Goal: Task Accomplishment & Management: Complete application form

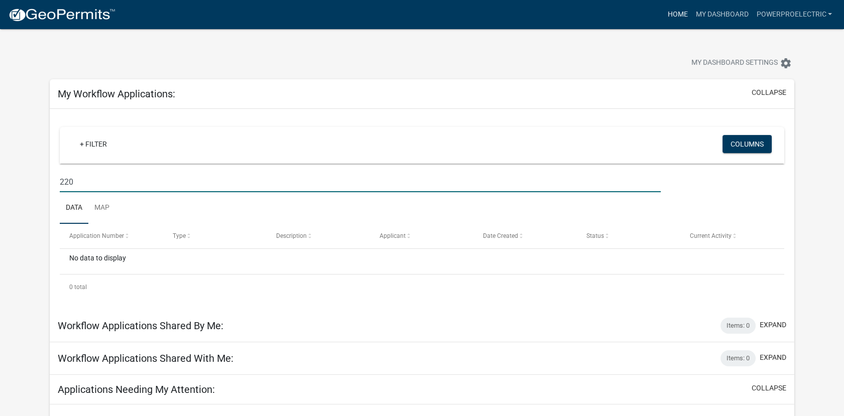
click at [676, 12] on link "Home" at bounding box center [678, 14] width 28 height 19
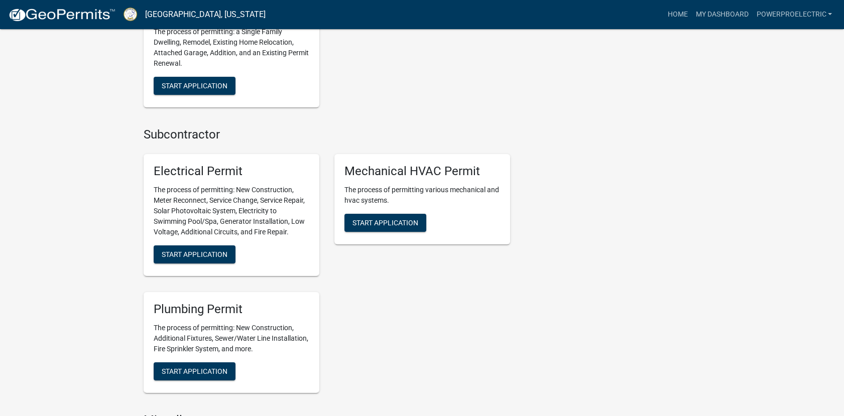
scroll to position [566, 0]
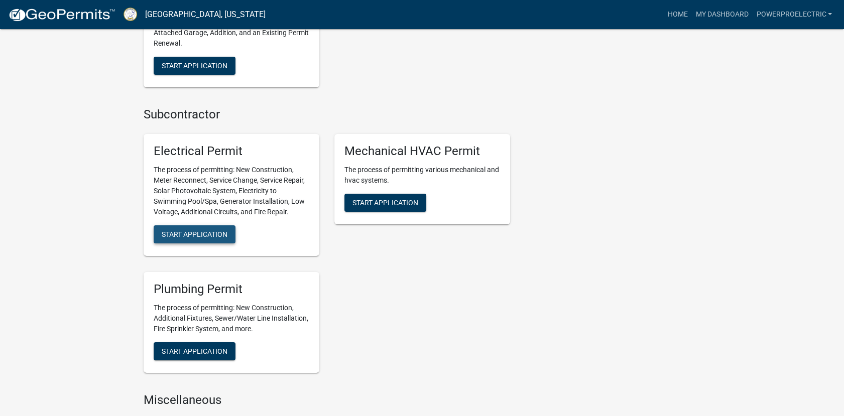
click at [200, 237] on span "Start Application" at bounding box center [195, 235] width 66 height 8
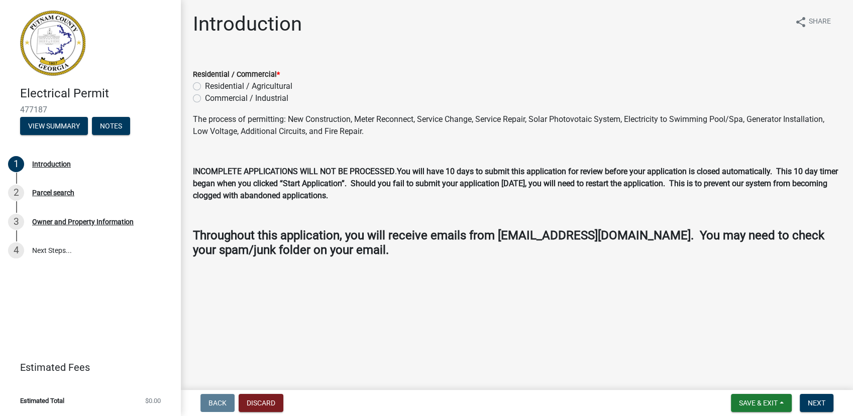
click at [205, 87] on label "Residential / Agricultural" at bounding box center [248, 86] width 87 height 12
click at [205, 87] on input "Residential / Agricultural" at bounding box center [208, 83] width 7 height 7
radio input "true"
click at [823, 406] on span "Next" at bounding box center [817, 403] width 18 height 8
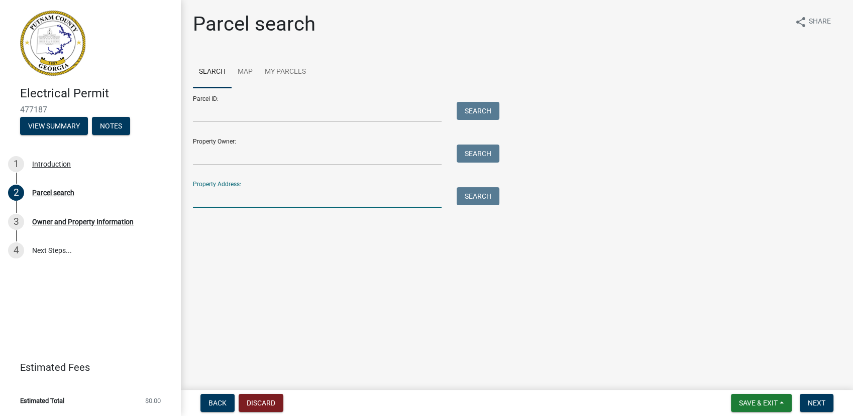
click at [281, 200] on input "Property Address:" at bounding box center [317, 197] width 249 height 21
type input "220 [PERSON_NAME]"
click at [483, 196] on button "Search" at bounding box center [478, 196] width 43 height 18
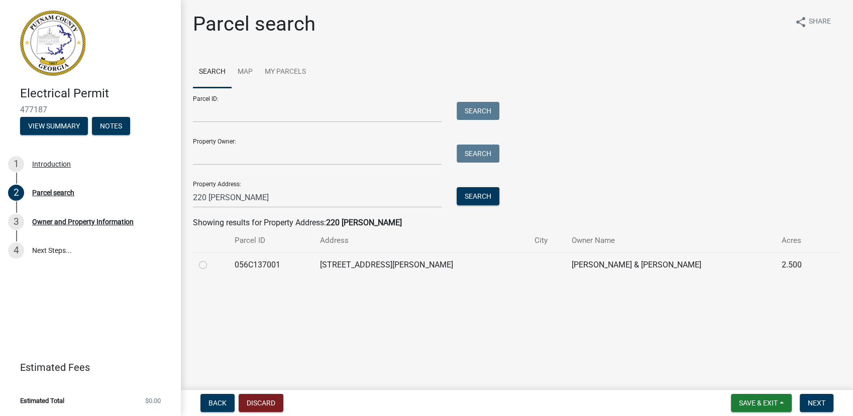
click at [211, 259] on label at bounding box center [211, 259] width 0 height 0
click at [211, 264] on input "radio" at bounding box center [214, 262] width 7 height 7
radio input "true"
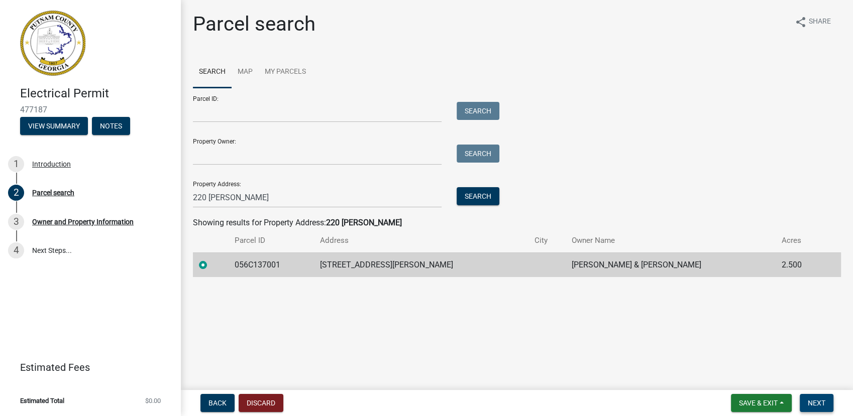
click at [815, 405] on span "Next" at bounding box center [817, 403] width 18 height 8
click at [815, 400] on span "Next" at bounding box center [817, 403] width 18 height 8
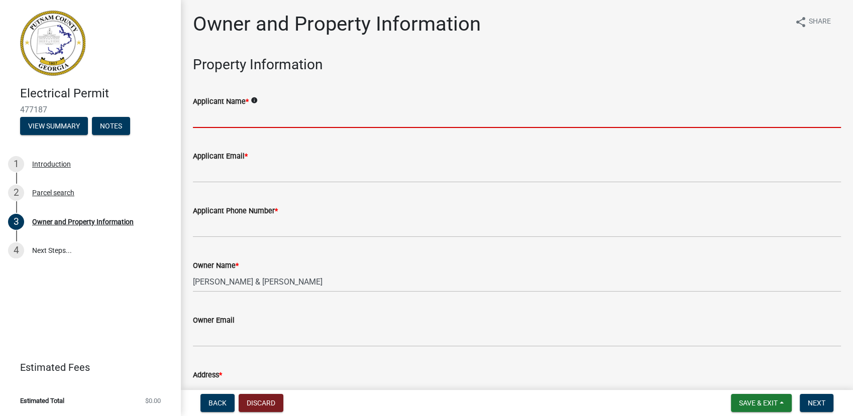
click at [304, 120] on input "Applicant Name *" at bounding box center [517, 117] width 648 height 21
type input "Power Pro Electric, LLC"
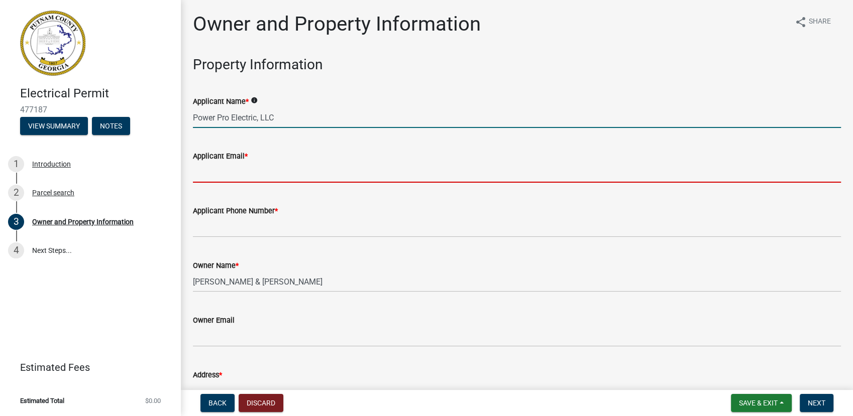
type input "[EMAIL_ADDRESS][DOMAIN_NAME]"
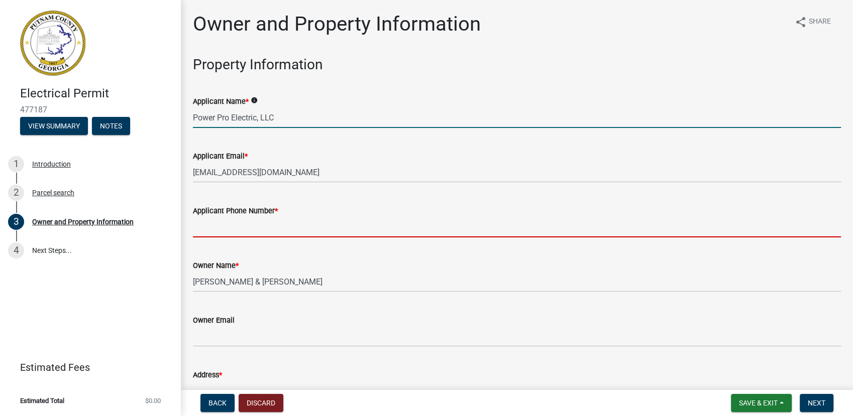
type input "7068185103"
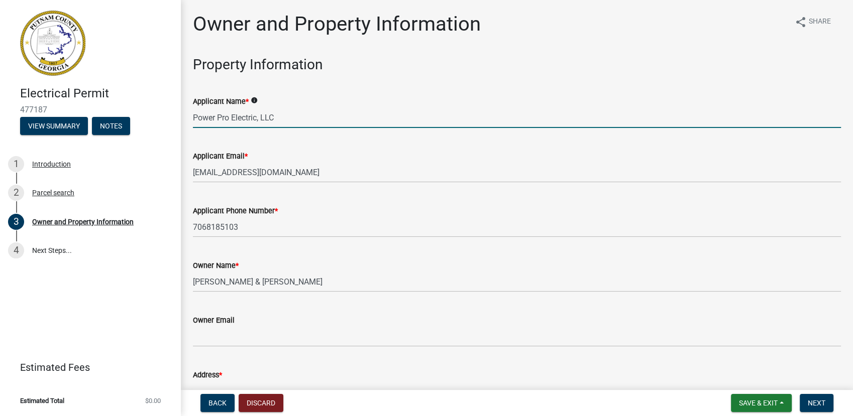
type input "Eatonton"
type input "[STREET_ADDRESS]"
type input "Eatonton"
type input "GA"
type input "31024"
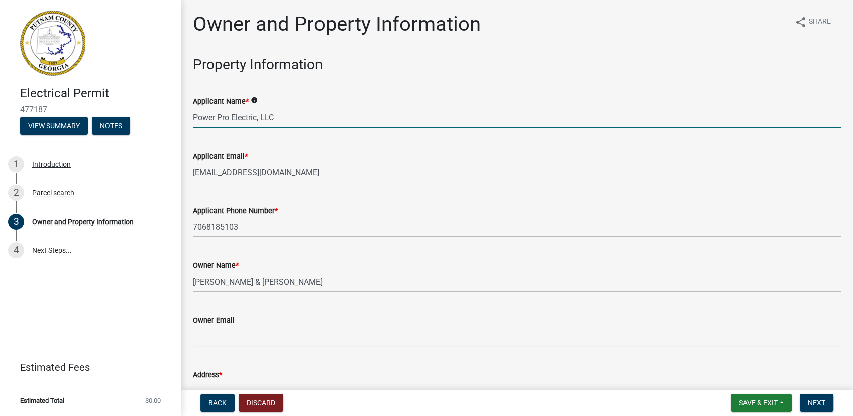
type input "Power Pro Electric"
type input "7068185103"
type input "[STREET_ADDRESS]"
type input "[GEOGRAPHIC_DATA], [GEOGRAPHIC_DATA]"
type input "GA"
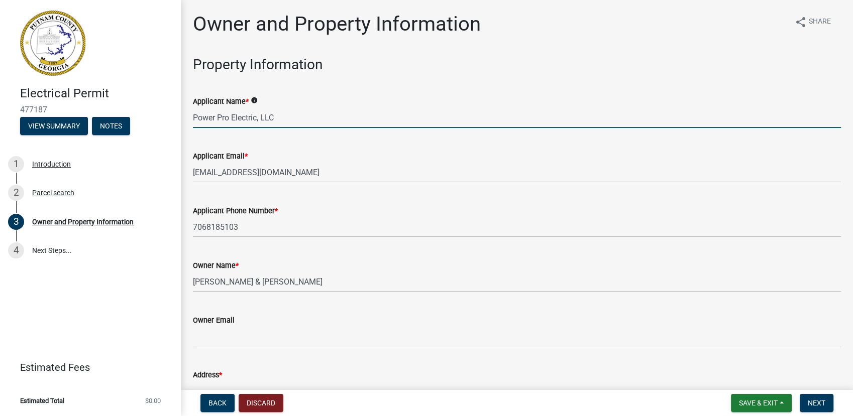
type input "30642"
type input "[EMAIL_ADDRESS][DOMAIN_NAME]"
type input "EN216820"
type input "[DATE]"
type input "SEC23-000018-2018"
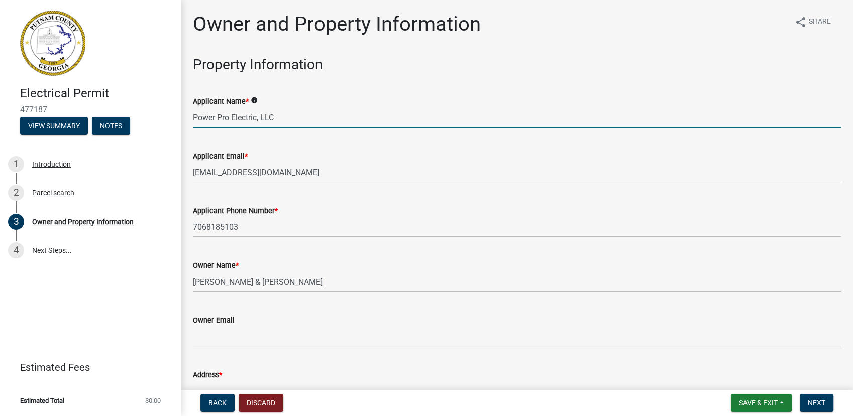
type input "[DATE]"
type input "[PERSON_NAME]"
type input "7068180671"
select select "9"
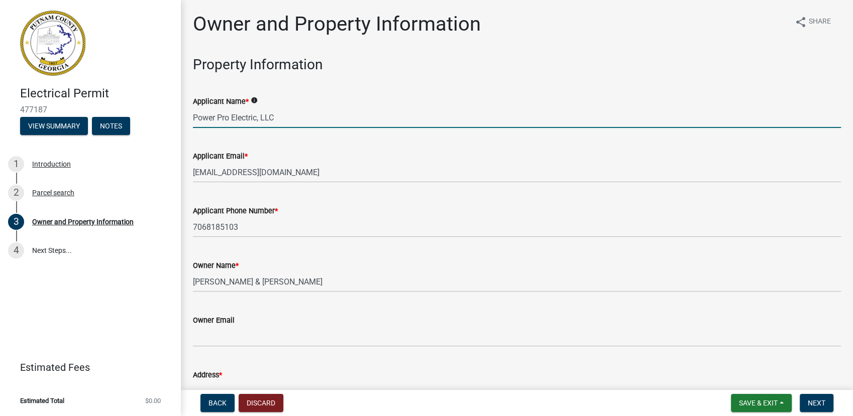
select select "2025"
select select "9"
select select "2025"
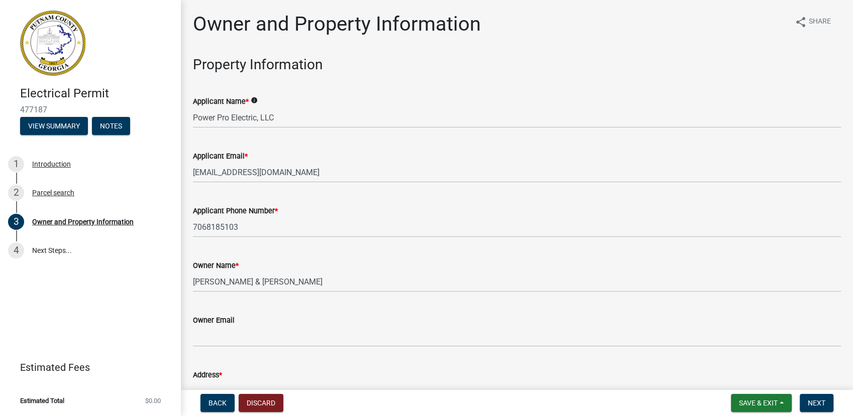
scroll to position [1205, 0]
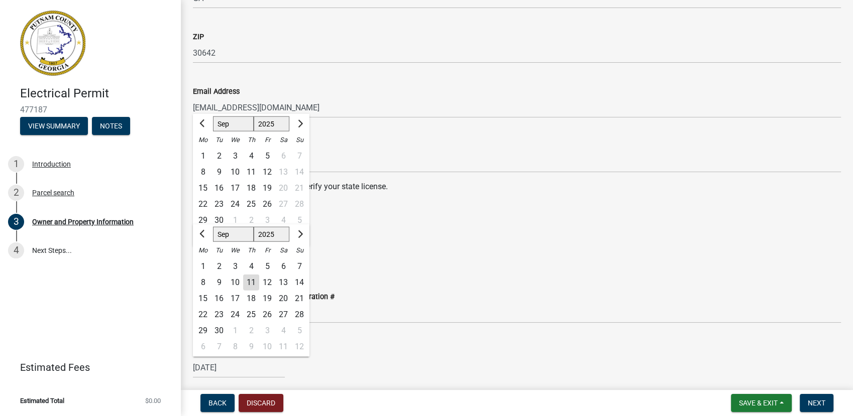
click at [515, 78] on div "Email Address [EMAIL_ADDRESS][DOMAIN_NAME]" at bounding box center [517, 94] width 648 height 47
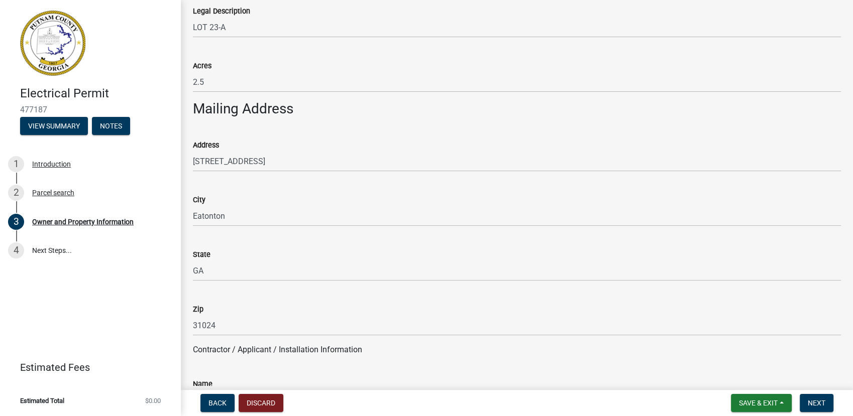
scroll to position [518, 0]
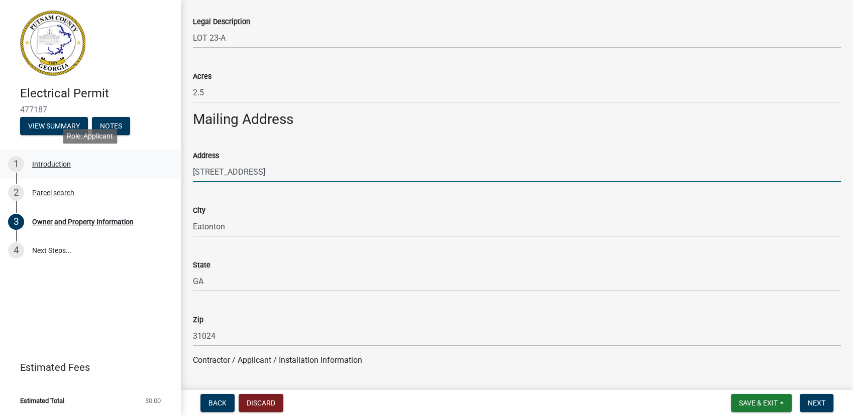
drag, startPoint x: 249, startPoint y: 171, endPoint x: 157, endPoint y: 167, distance: 92.5
click at [157, 167] on div "Electrical Permit 477187 View Summary Notes 1 Introduction 2 Parcel search 3 Ow…" at bounding box center [426, 208] width 853 height 416
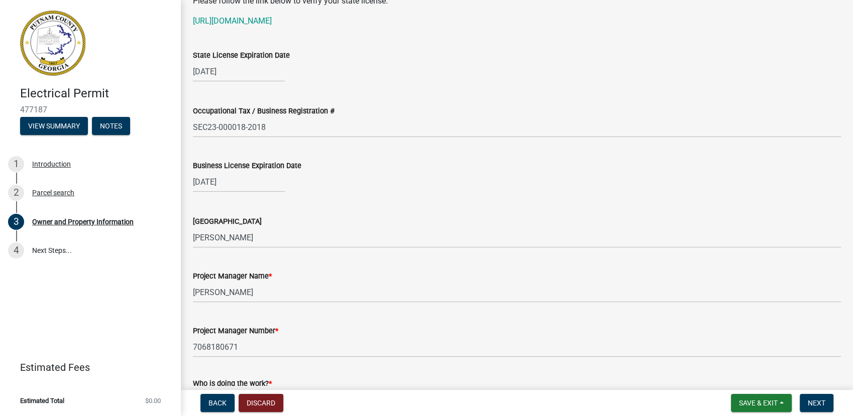
scroll to position [1410, 0]
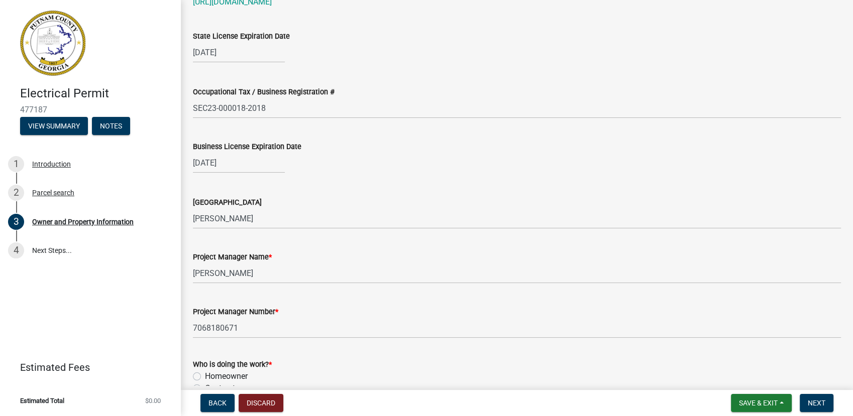
type input "[STREET_ADDRESS][PERSON_NAME]"
click at [231, 164] on div "[DATE]" at bounding box center [239, 163] width 92 height 21
select select "12"
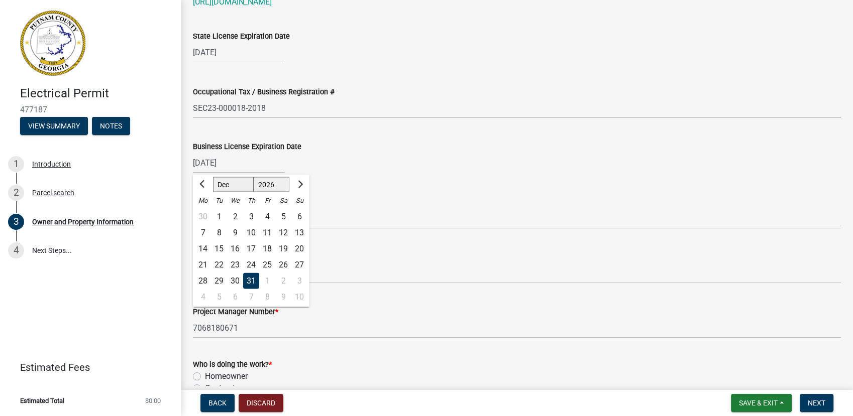
click at [266, 193] on div "Fr" at bounding box center [267, 200] width 16 height 16
click at [268, 188] on select "1526 1527 1528 1529 1530 1531 1532 1533 1534 1535 1536 1537 1538 1539 1540 1541…" at bounding box center [272, 184] width 36 height 15
select select "2025"
click at [254, 177] on select "1526 1527 1528 1529 1530 1531 1532 1533 1534 1535 1536 1537 1538 1539 1540 1541…" at bounding box center [272, 184] width 36 height 15
click at [232, 286] on div "31" at bounding box center [235, 281] width 16 height 16
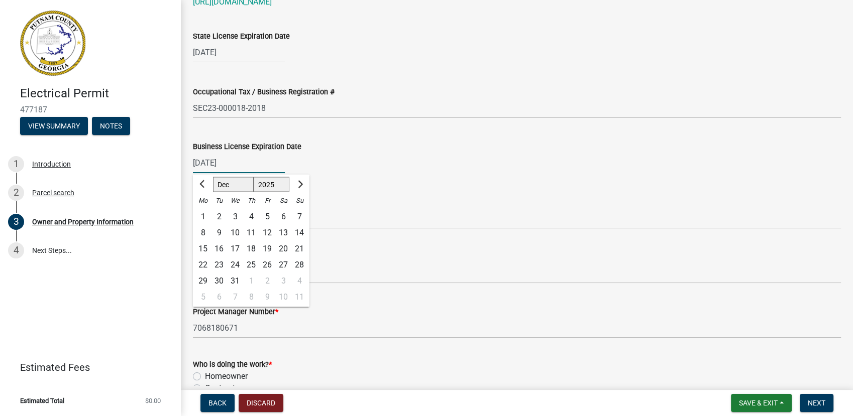
type input "[DATE]"
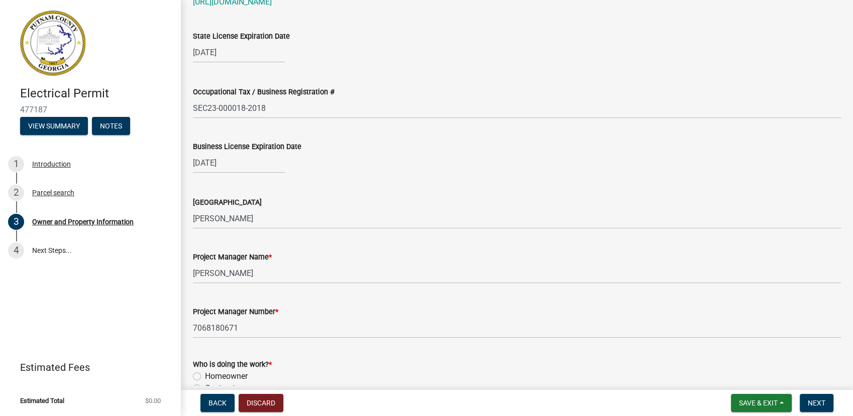
click at [409, 183] on div "Issuing County Greene" at bounding box center [517, 205] width 648 height 47
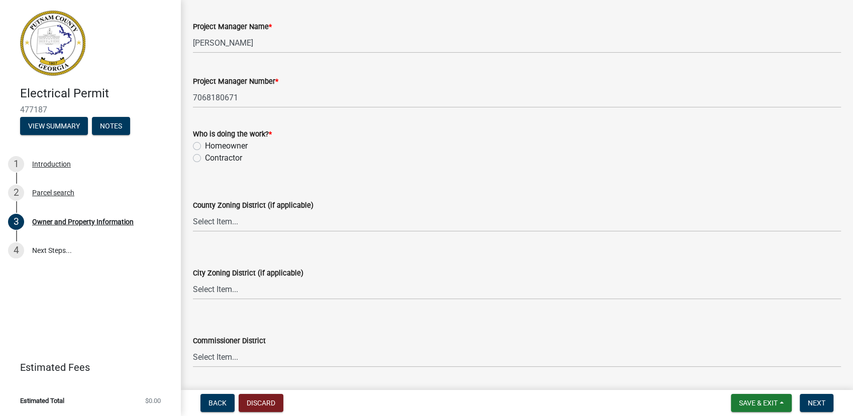
scroll to position [1654, 0]
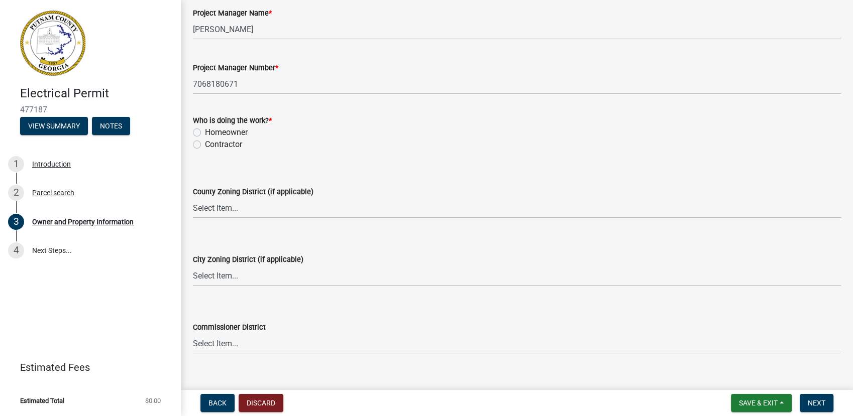
click at [228, 146] on label "Contractor" at bounding box center [223, 145] width 37 height 12
click at [211, 145] on input "Contractor" at bounding box center [208, 142] width 7 height 7
radio input "true"
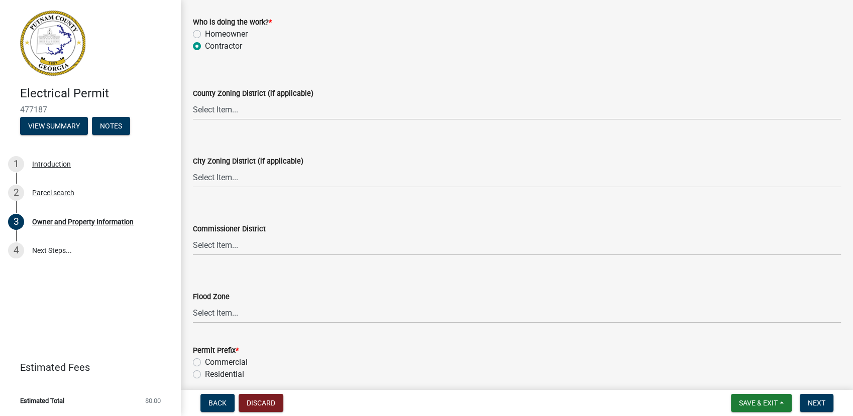
scroll to position [1794, 0]
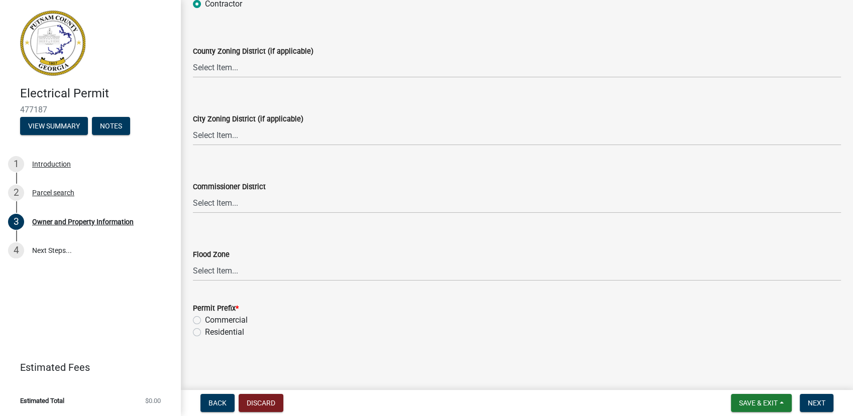
click at [234, 332] on label "Residential" at bounding box center [224, 333] width 39 height 12
click at [211, 332] on input "Residential" at bounding box center [208, 330] width 7 height 7
radio input "true"
click at [822, 407] on span "Next" at bounding box center [817, 403] width 18 height 8
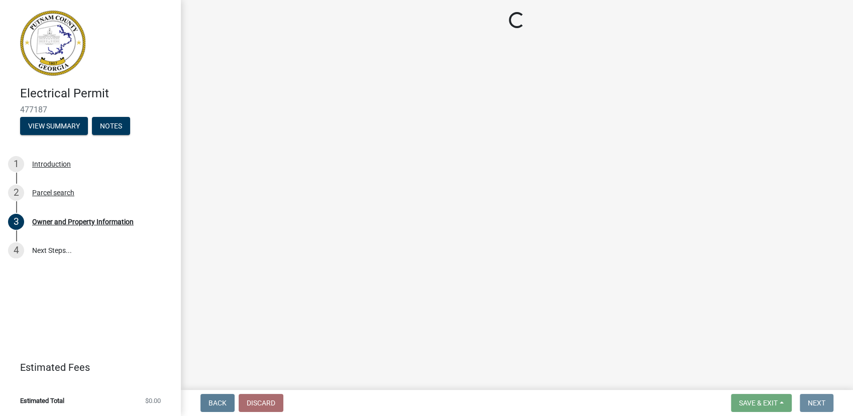
scroll to position [0, 0]
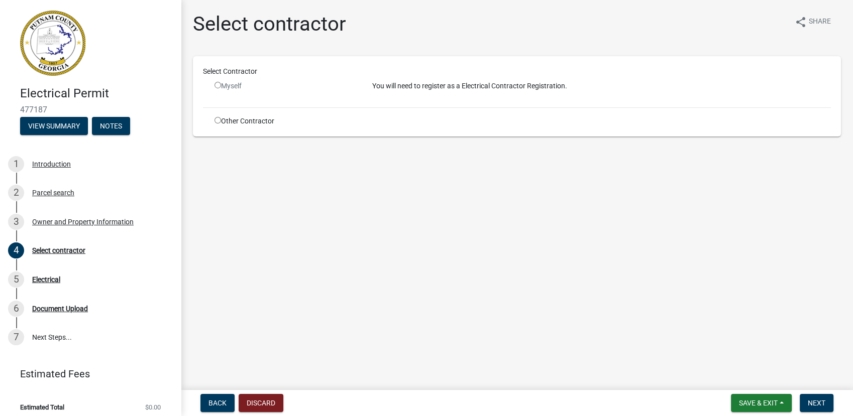
click at [217, 120] on input "radio" at bounding box center [217, 120] width 7 height 7
radio input "true"
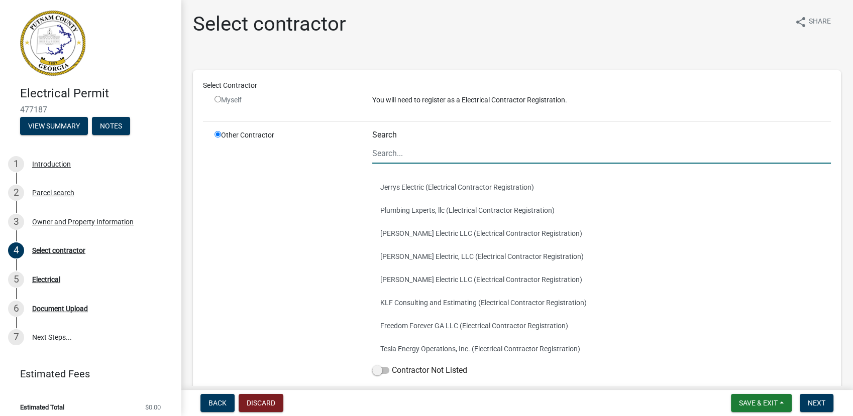
click at [410, 149] on input "Search" at bounding box center [601, 153] width 459 height 21
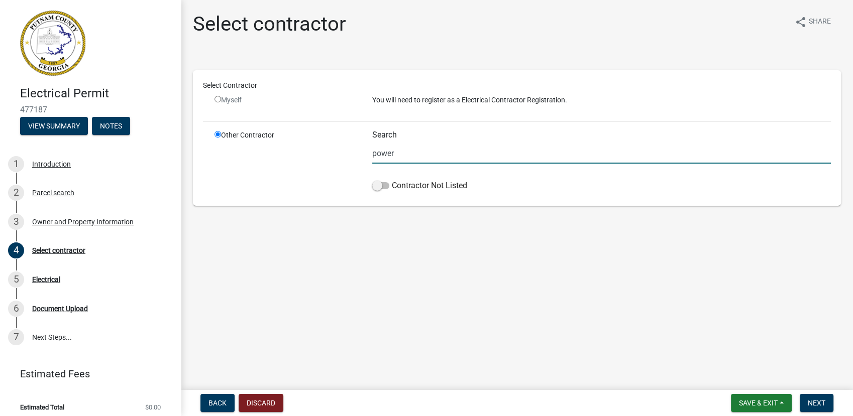
type input "power"
click at [308, 158] on div "Other Contractor" at bounding box center [286, 163] width 158 height 66
click at [387, 186] on span at bounding box center [380, 185] width 17 height 7
click at [392, 180] on input "Contractor Not Listed" at bounding box center [392, 180] width 0 height 0
click at [217, 95] on div "Myself" at bounding box center [285, 100] width 143 height 11
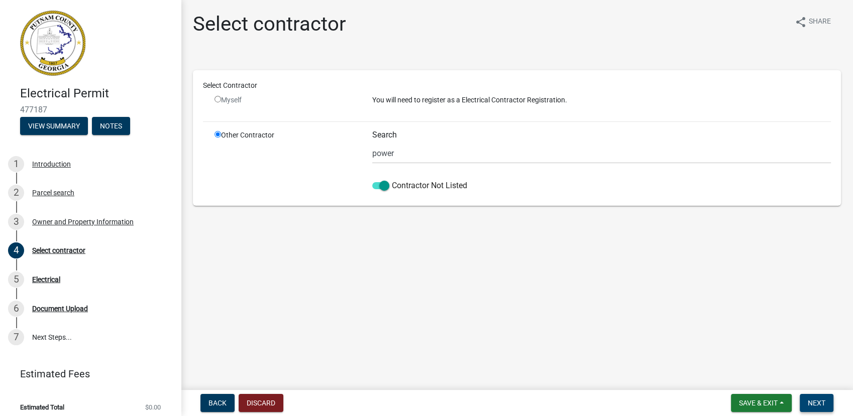
click at [820, 407] on span "Next" at bounding box center [817, 403] width 18 height 8
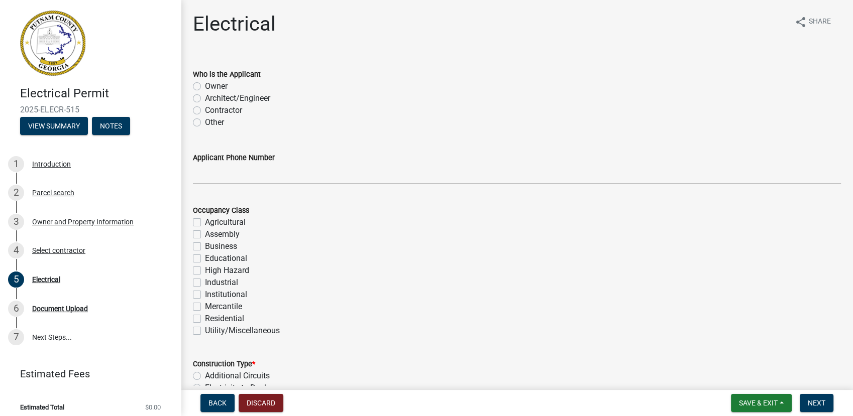
click at [234, 111] on label "Contractor" at bounding box center [223, 110] width 37 height 12
click at [211, 111] on input "Contractor" at bounding box center [208, 107] width 7 height 7
radio input "true"
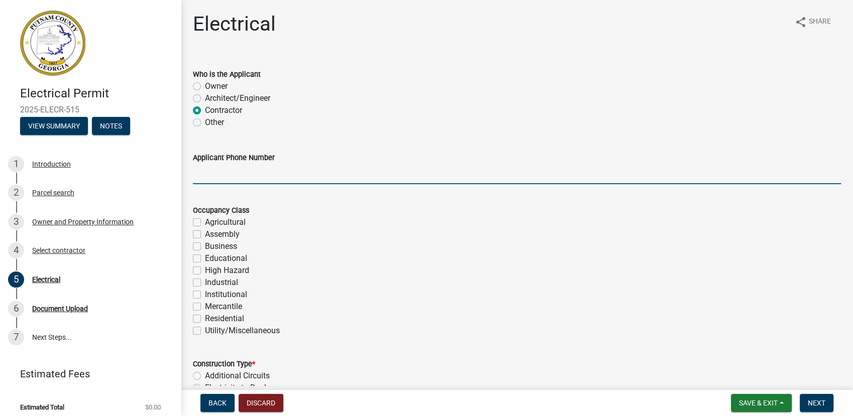
click at [242, 179] on input "Applicant Phone Number" at bounding box center [517, 174] width 648 height 21
type input "7068185103"
type input "20000"
type input "400"
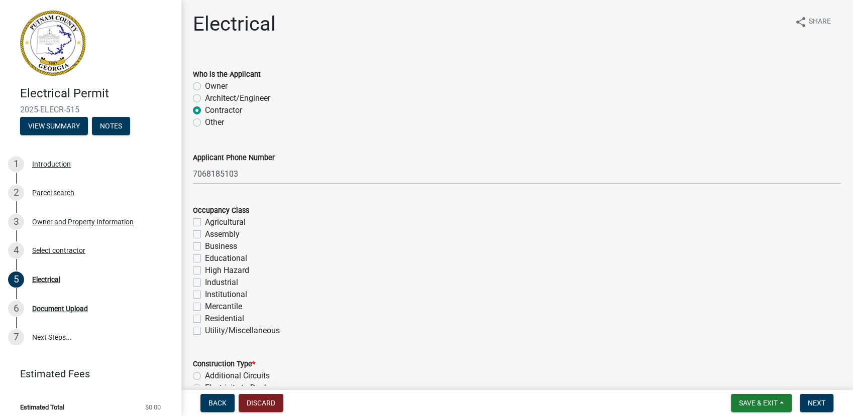
click at [218, 319] on label "Residential" at bounding box center [224, 319] width 39 height 12
click at [211, 319] on input "Residential" at bounding box center [208, 316] width 7 height 7
checkbox input "true"
checkbox input "false"
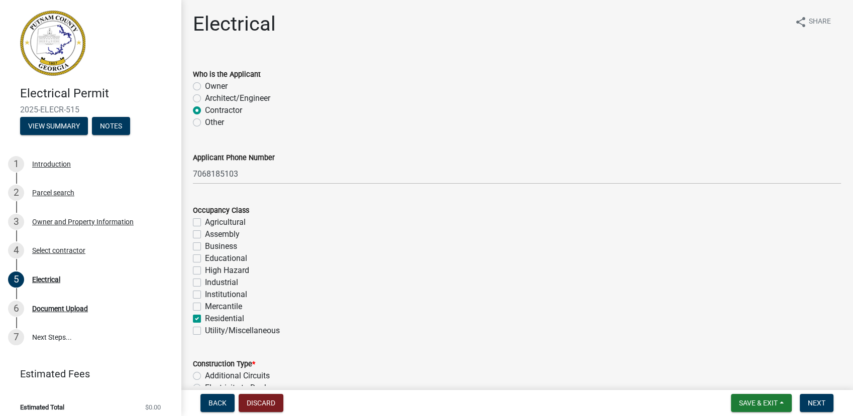
checkbox input "false"
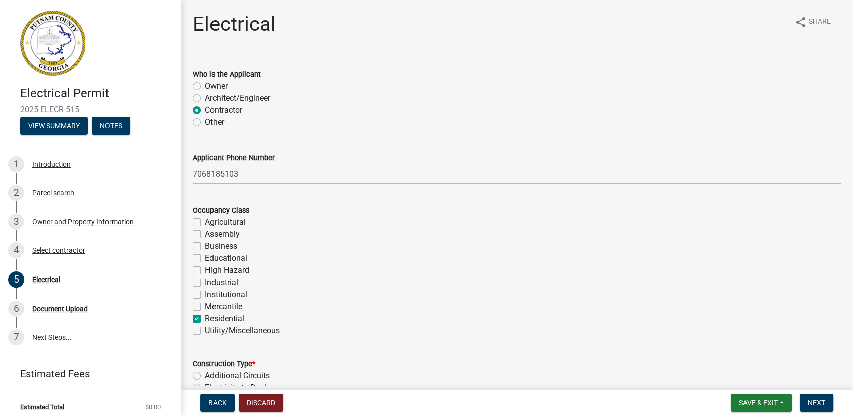
checkbox input "false"
checkbox input "true"
checkbox input "false"
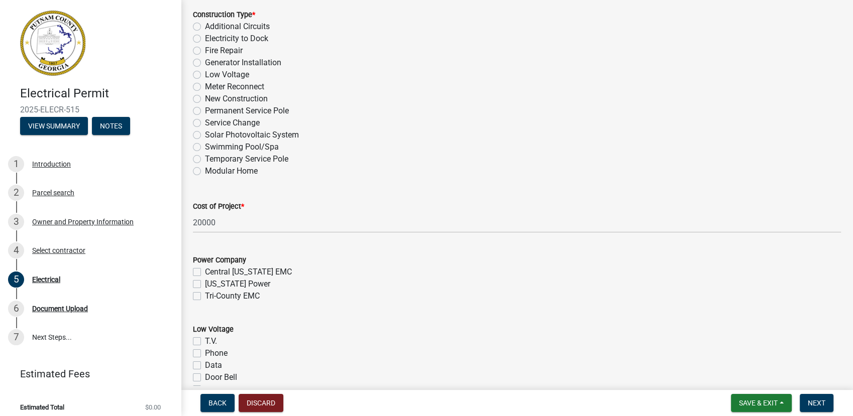
scroll to position [381, 0]
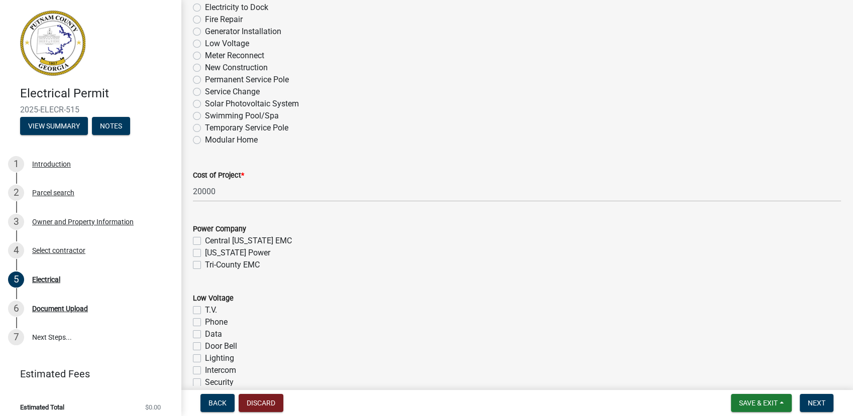
click at [205, 126] on label "Temporary Service Pole" at bounding box center [246, 128] width 83 height 12
click at [205, 126] on input "Temporary Service Pole" at bounding box center [208, 125] width 7 height 7
radio input "true"
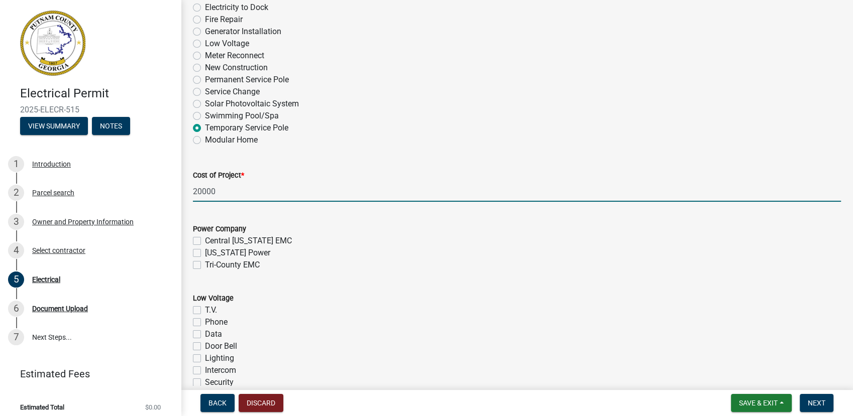
click at [218, 191] on input "20000" at bounding box center [517, 191] width 648 height 21
type input "2000"
click at [195, 269] on div "Tri-County EMC" at bounding box center [517, 265] width 648 height 12
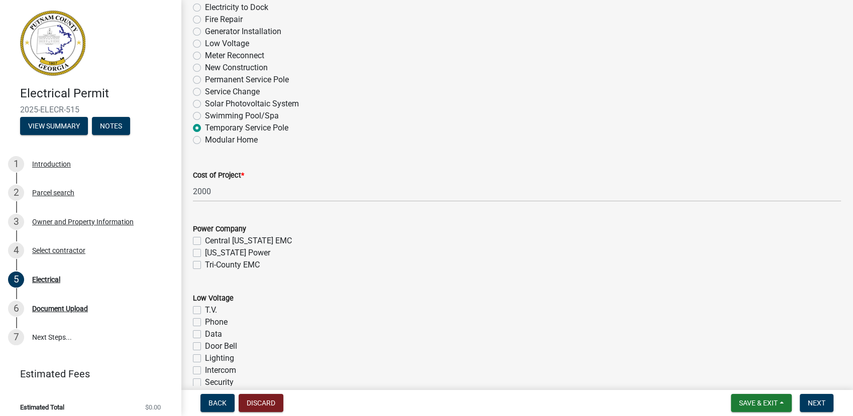
click at [205, 265] on label "Tri-County EMC" at bounding box center [232, 265] width 55 height 12
click at [205, 265] on input "Tri-County EMC" at bounding box center [208, 262] width 7 height 7
checkbox input "true"
checkbox input "false"
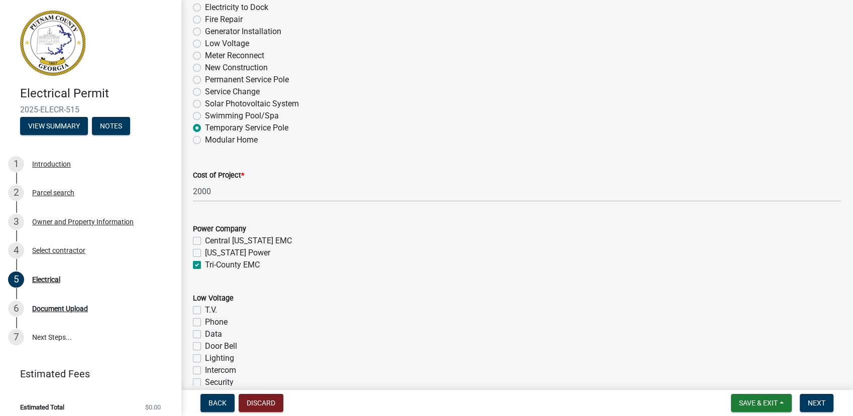
checkbox input "true"
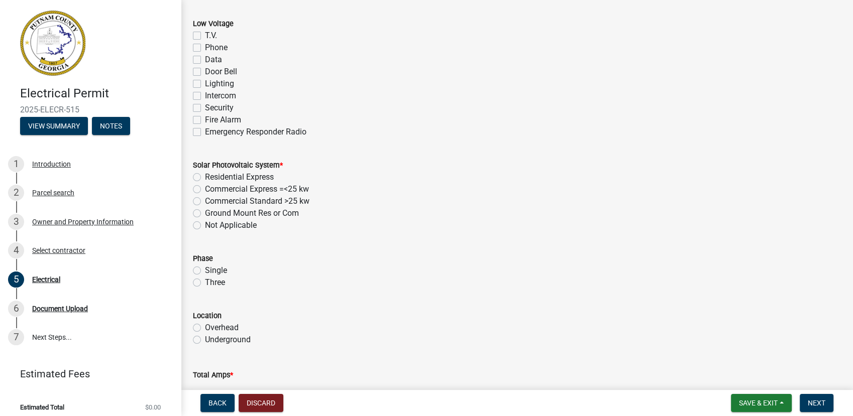
scroll to position [659, 0]
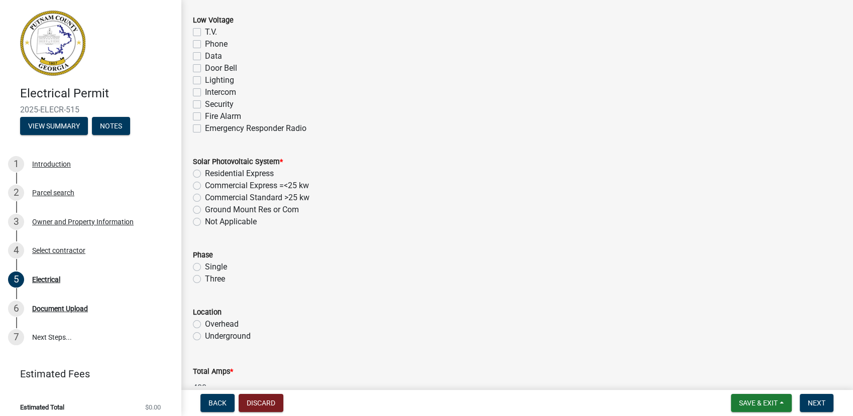
click at [205, 223] on label "Not Applicable" at bounding box center [231, 222] width 52 height 12
click at [205, 223] on input "Not Applicable" at bounding box center [208, 219] width 7 height 7
radio input "true"
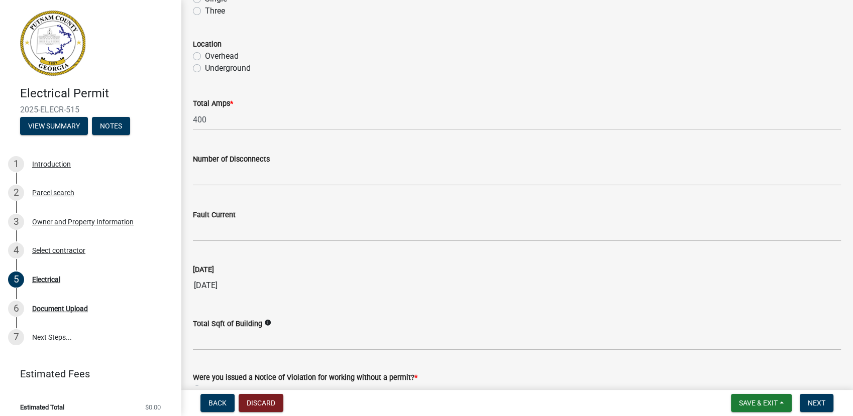
scroll to position [946, 0]
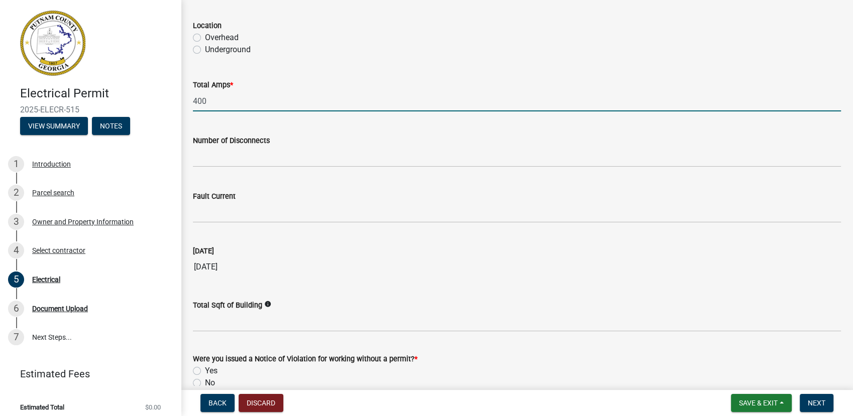
drag, startPoint x: 180, startPoint y: 102, endPoint x: 144, endPoint y: 99, distance: 36.3
click at [144, 99] on div "Electrical Permit 2025-ELECR-515 View Summary Notes 1 Introduction 2 Parcel sea…" at bounding box center [426, 208] width 853 height 416
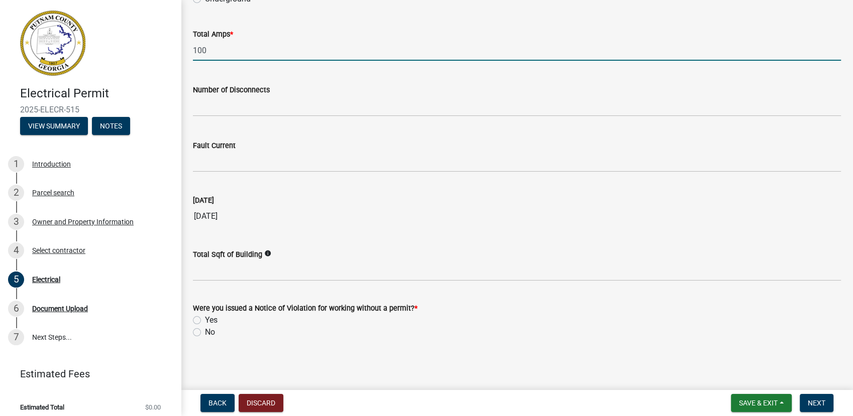
type input "100"
click at [205, 332] on label "No" at bounding box center [210, 333] width 10 height 12
click at [205, 332] on input "No" at bounding box center [208, 330] width 7 height 7
radio input "true"
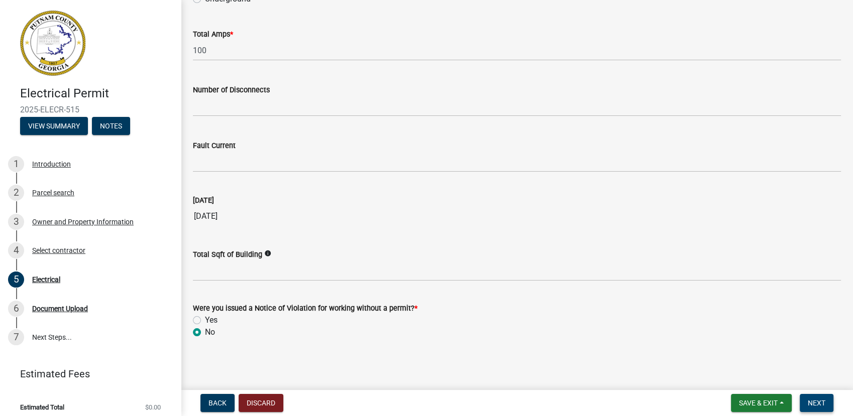
click at [811, 403] on span "Next" at bounding box center [817, 403] width 18 height 8
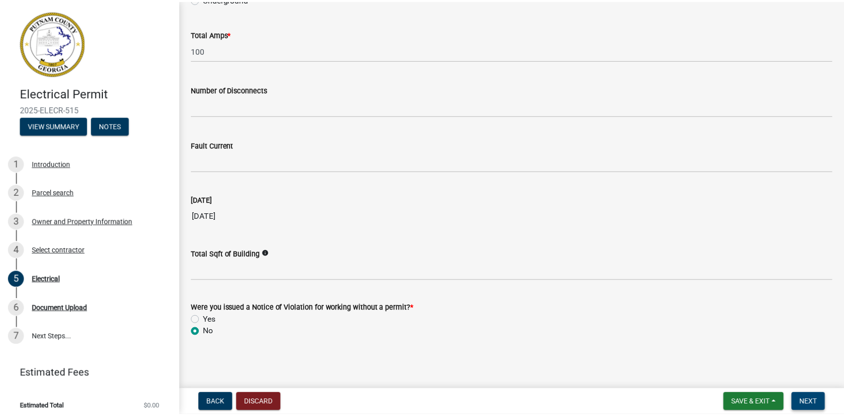
scroll to position [0, 0]
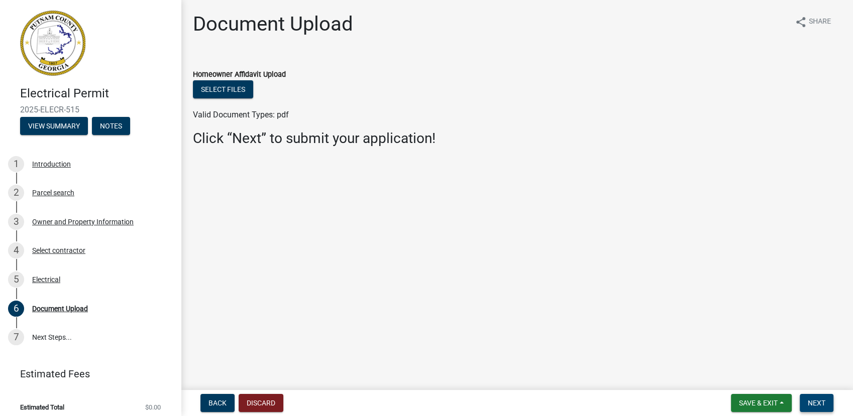
click at [812, 403] on span "Next" at bounding box center [817, 403] width 18 height 8
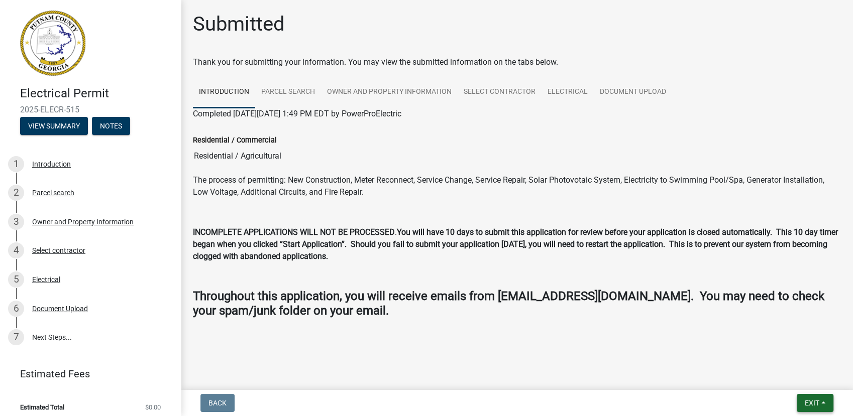
click at [811, 403] on span "Exit" at bounding box center [812, 403] width 15 height 8
click at [789, 374] on button "Save & Exit" at bounding box center [793, 377] width 80 height 24
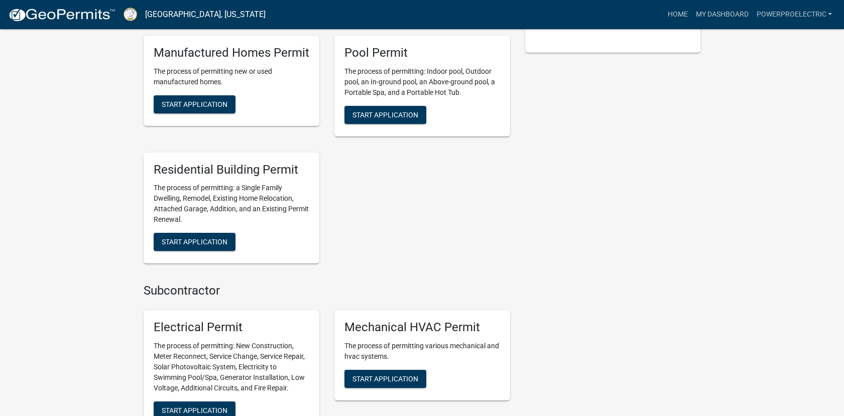
scroll to position [429, 0]
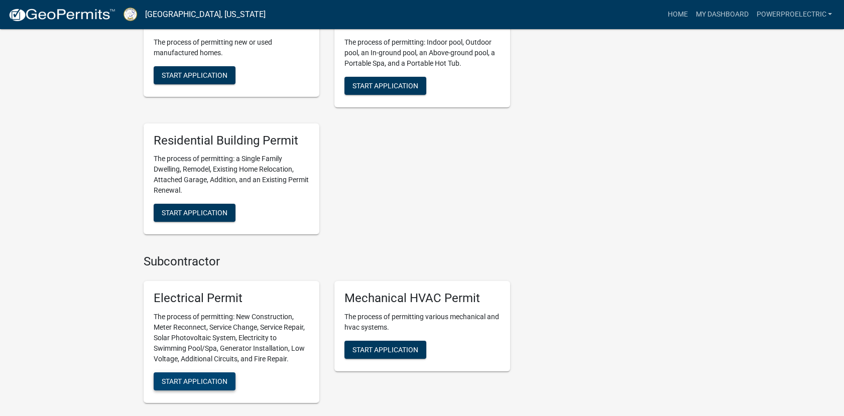
click at [190, 378] on span "Start Application" at bounding box center [195, 382] width 66 height 8
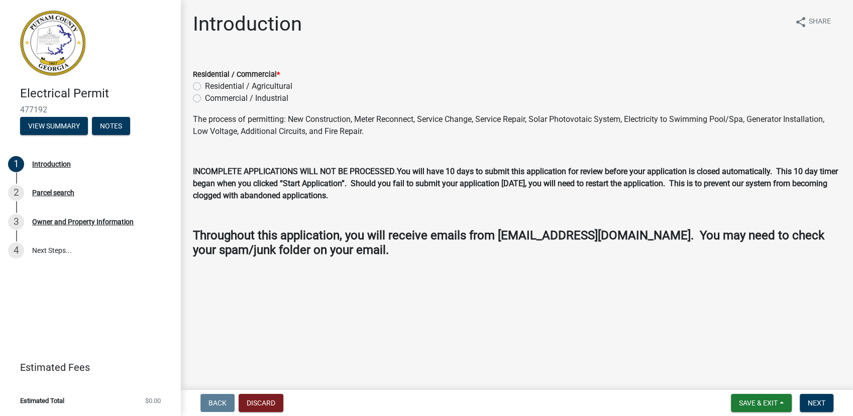
click at [244, 86] on label "Residential / Agricultural" at bounding box center [248, 86] width 87 height 12
click at [211, 86] on input "Residential / Agricultural" at bounding box center [208, 83] width 7 height 7
radio input "true"
click at [822, 404] on span "Next" at bounding box center [817, 403] width 18 height 8
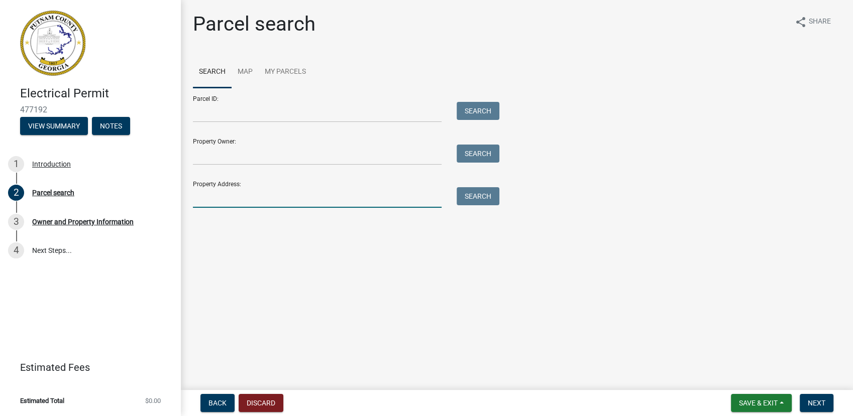
click at [291, 196] on input "Property Address:" at bounding box center [317, 197] width 249 height 21
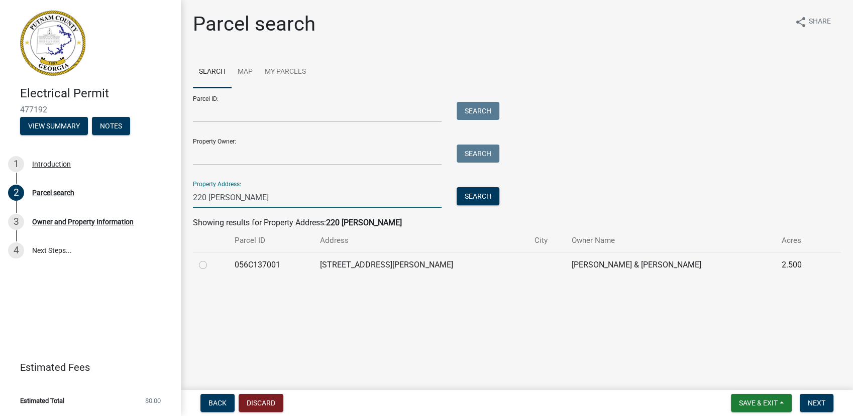
type input "220 [PERSON_NAME]"
click at [211, 259] on label at bounding box center [211, 259] width 0 height 0
click at [211, 266] on input "radio" at bounding box center [214, 262] width 7 height 7
radio input "true"
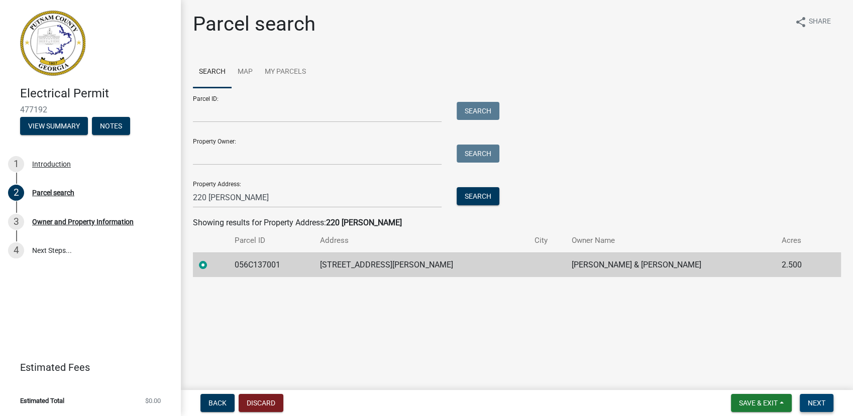
click at [814, 401] on span "Next" at bounding box center [817, 403] width 18 height 8
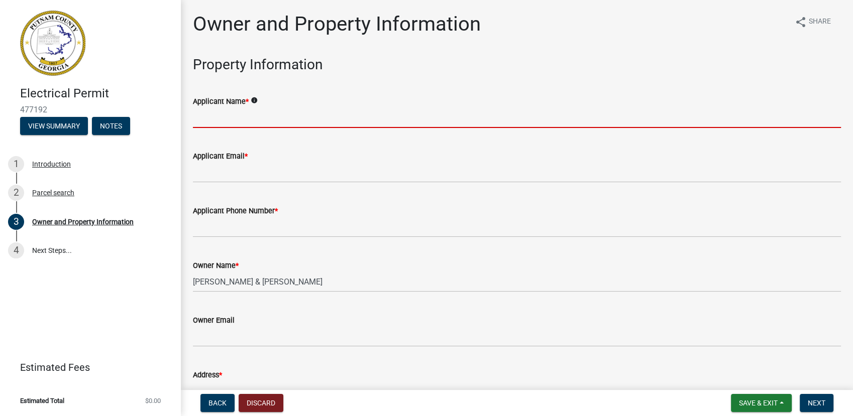
click at [262, 117] on input "Applicant Name *" at bounding box center [517, 117] width 648 height 21
type input "Power Pro Electric, LLC"
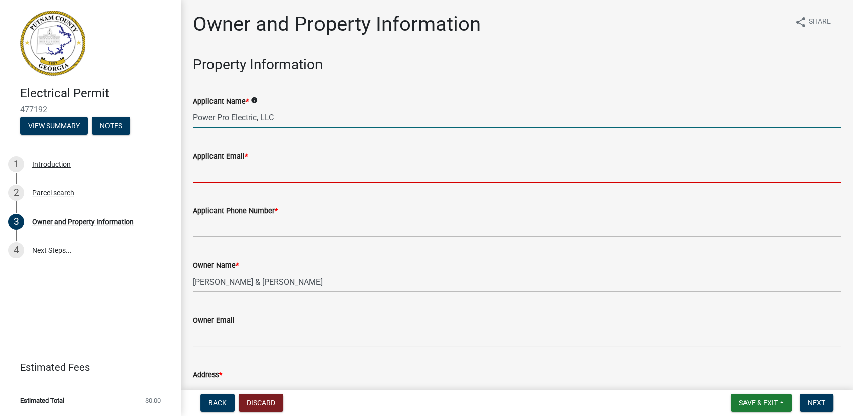
type input "[EMAIL_ADDRESS][DOMAIN_NAME]"
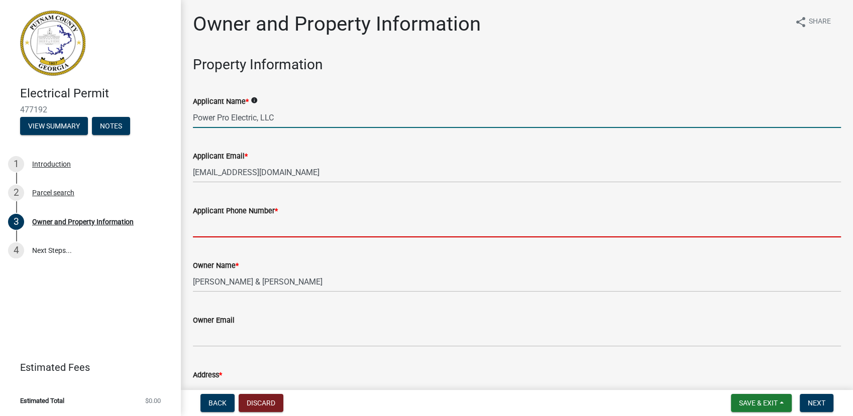
type input "7068185103"
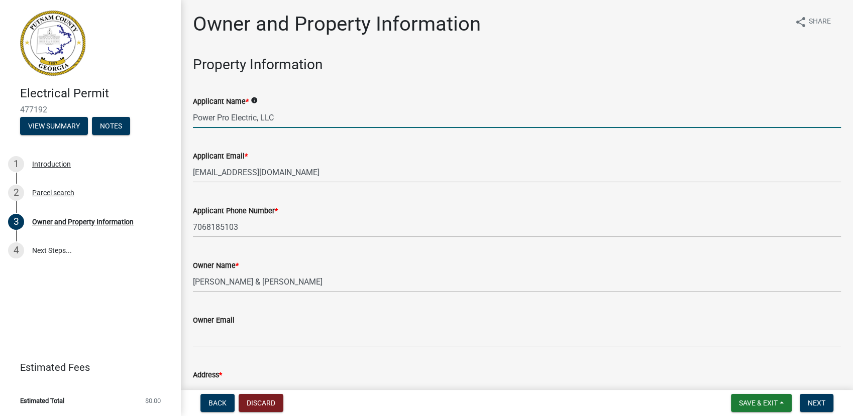
type input "Eatonton"
type input "[STREET_ADDRESS][PERSON_NAME]"
type input "Eatonton"
type input "GA"
type input "31024"
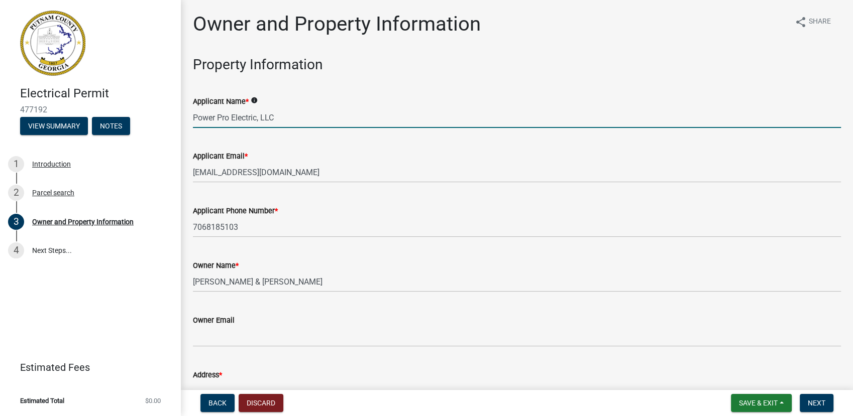
type input "Power Pro Electric"
type input "7068185103"
type input "[STREET_ADDRESS]"
type input "[GEOGRAPHIC_DATA], [GEOGRAPHIC_DATA]"
type input "GA"
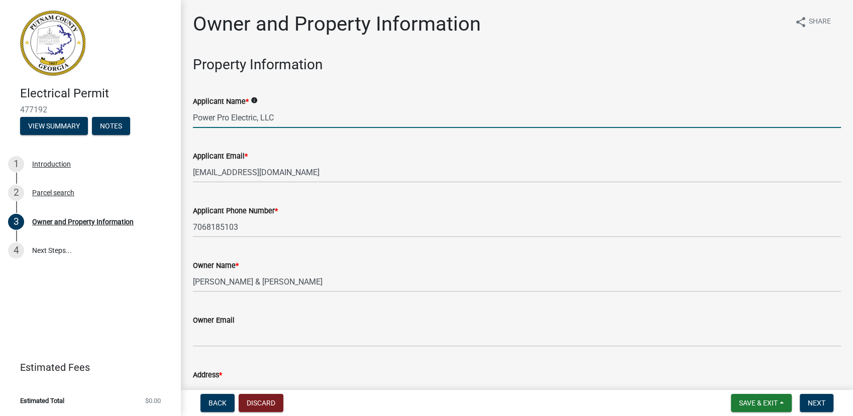
type input "30642"
type input "[EMAIL_ADDRESS][DOMAIN_NAME]"
type input "EN216820"
type input "[DATE]"
type input "SEC23-000018-2018"
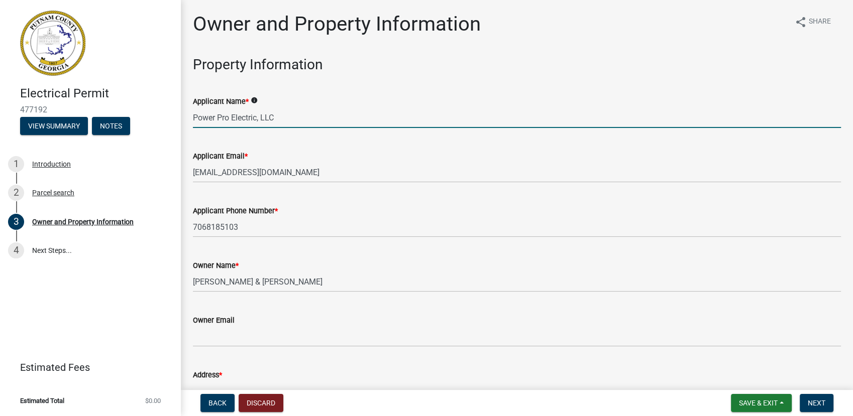
type input "[DATE]"
type input "[PERSON_NAME]"
type input "7068180671"
select select "9"
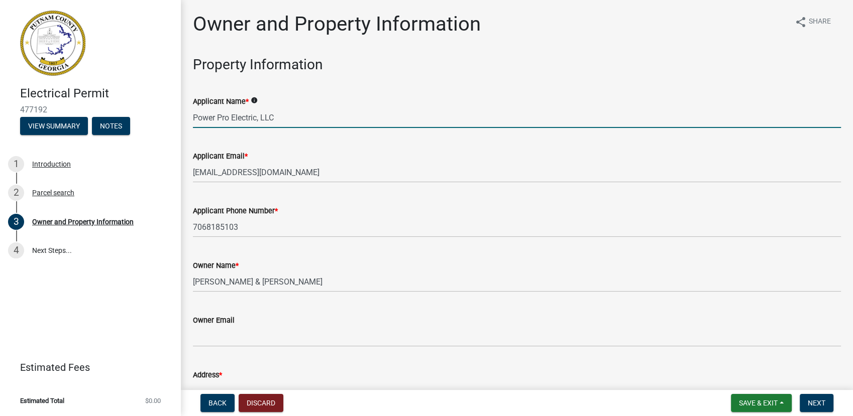
select select "2025"
select select "9"
select select "2025"
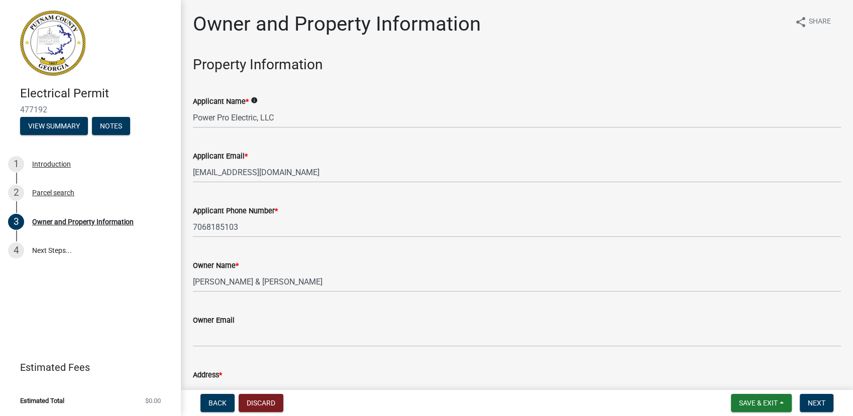
scroll to position [1205, 0]
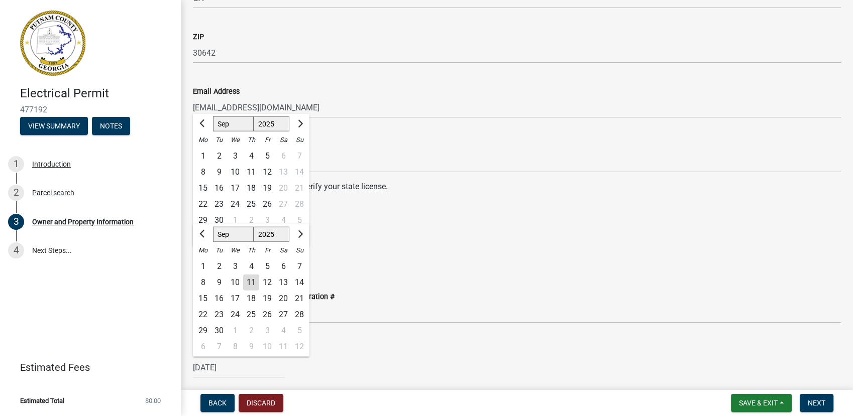
click at [434, 207] on p "[URL][DOMAIN_NAME]" at bounding box center [517, 207] width 648 height 12
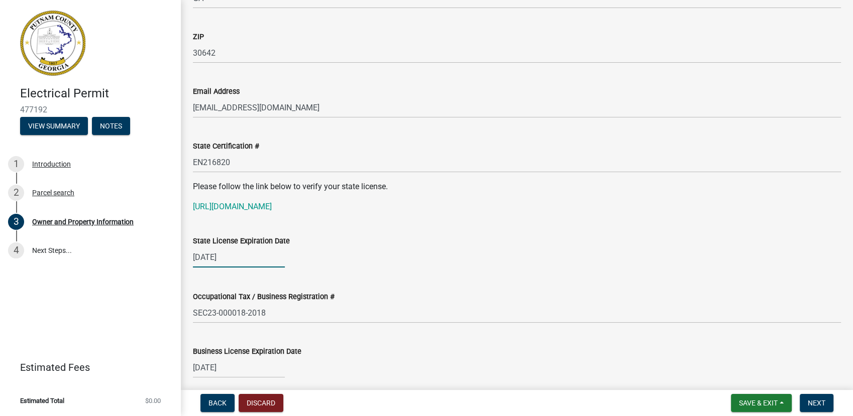
click at [236, 253] on div "[DATE]" at bounding box center [239, 257] width 92 height 21
select select "6"
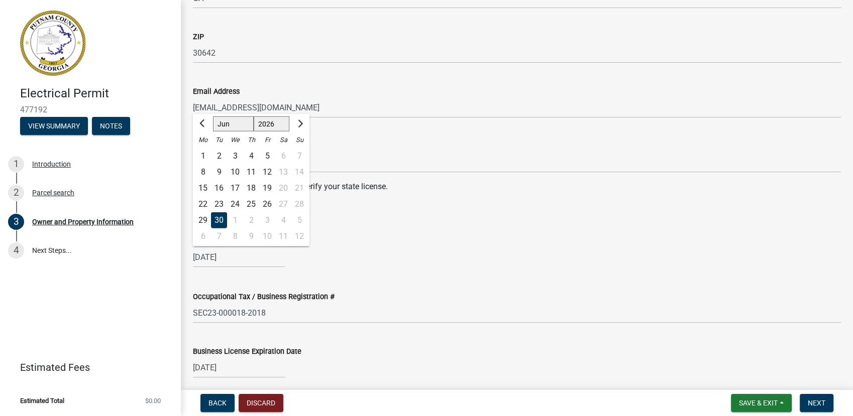
click at [269, 127] on select "1526 1527 1528 1529 1530 1531 1532 1533 1534 1535 1536 1537 1538 1539 1540 1541…" at bounding box center [272, 124] width 36 height 15
select select "2025"
click at [254, 117] on select "1526 1527 1528 1529 1530 1531 1532 1533 1534 1535 1536 1537 1538 1539 1540 1541…" at bounding box center [272, 124] width 36 height 15
click at [298, 126] on span "Next month" at bounding box center [299, 124] width 8 height 8
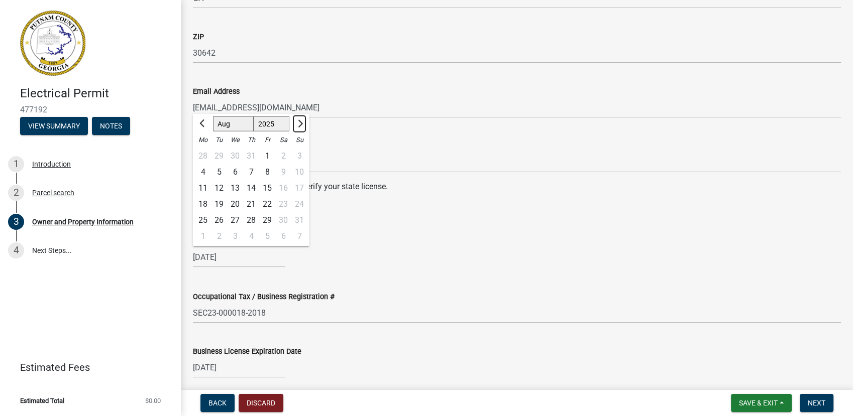
click at [298, 126] on span "Next month" at bounding box center [299, 124] width 8 height 8
select select "12"
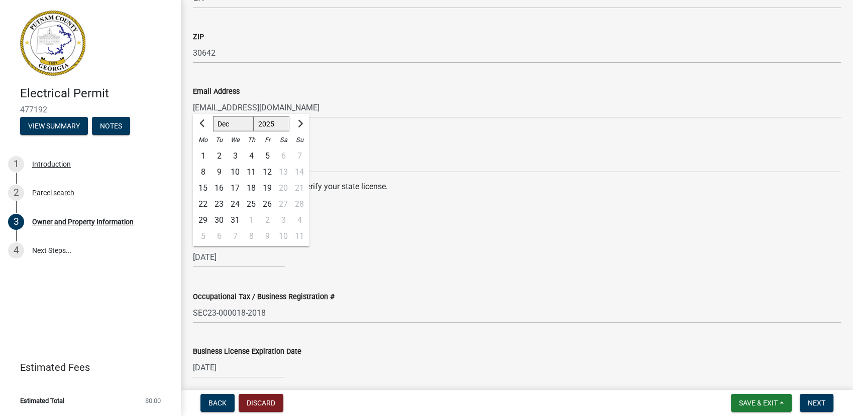
click at [235, 220] on div "31" at bounding box center [235, 220] width 16 height 16
type input "[DATE]"
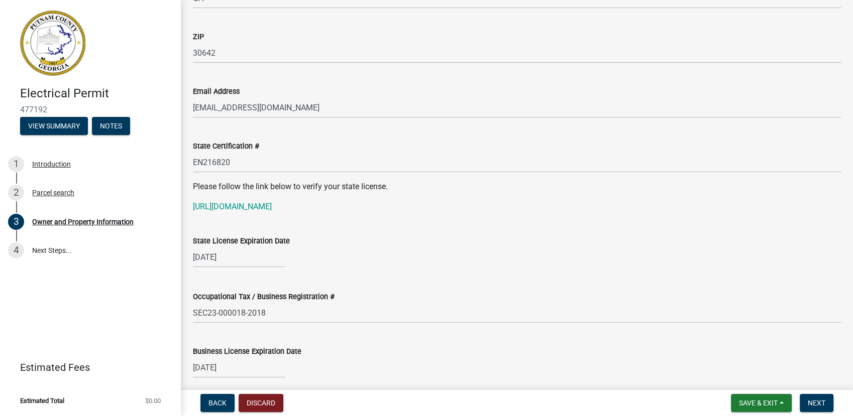
click at [469, 265] on div "[DATE]" at bounding box center [517, 257] width 648 height 21
click at [229, 262] on div "[DATE]" at bounding box center [239, 257] width 92 height 21
select select "12"
select select "2025"
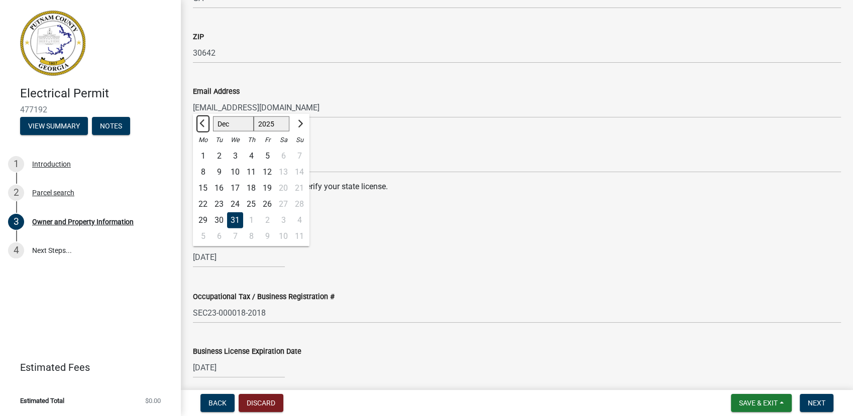
click at [200, 127] on button "Previous month" at bounding box center [203, 124] width 12 height 16
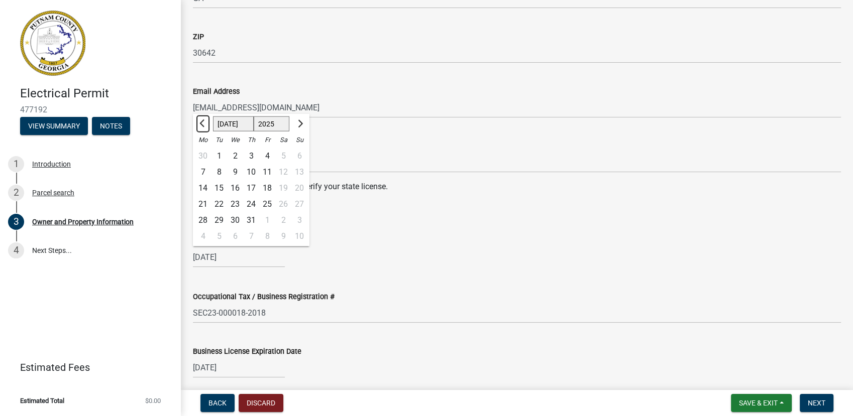
click at [200, 127] on button "Previous month" at bounding box center [203, 124] width 12 height 16
select select "6"
click at [203, 234] on div "30" at bounding box center [203, 237] width 16 height 16
type input "[DATE]"
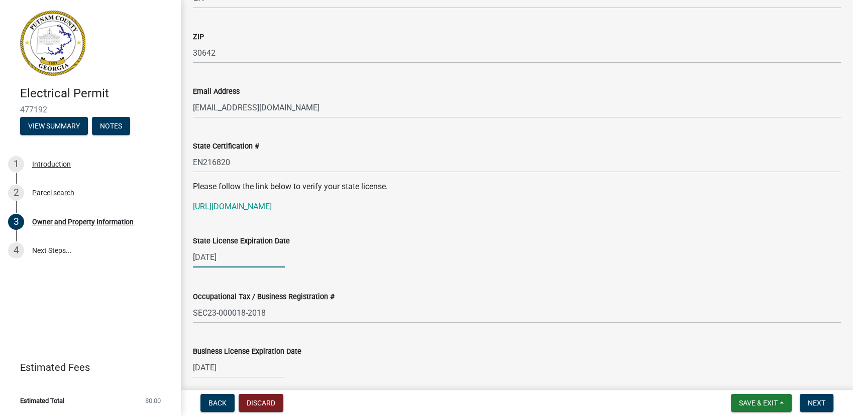
click at [246, 260] on div "[DATE]" at bounding box center [239, 257] width 92 height 21
select select "6"
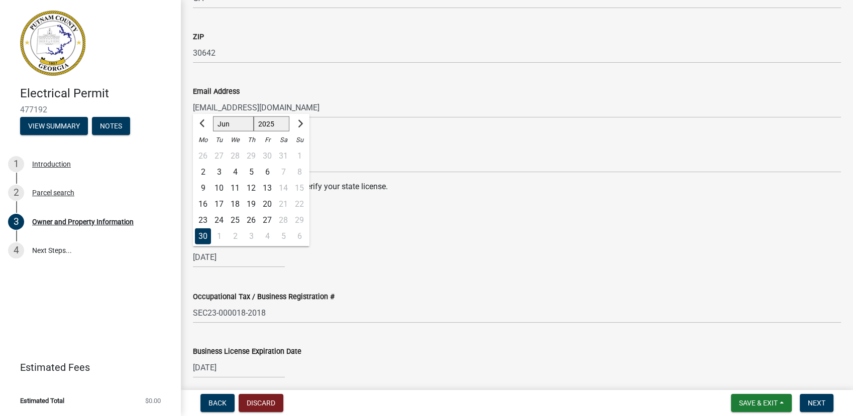
click at [280, 123] on select "1525 1526 1527 1528 1529 1530 1531 1532 1533 1534 1535 1536 1537 1538 1539 1540…" at bounding box center [272, 124] width 36 height 15
select select "2026"
click at [254, 117] on select "1525 1526 1527 1528 1529 1530 1531 1532 1533 1534 1535 1536 1537 1538 1539 1540…" at bounding box center [272, 124] width 36 height 15
click at [372, 247] on div "[DATE] [PERSON_NAME] Apr May Jun [DATE] Aug Sep Oct Nov [DATE] 1527 1528 1529 1…" at bounding box center [517, 257] width 648 height 21
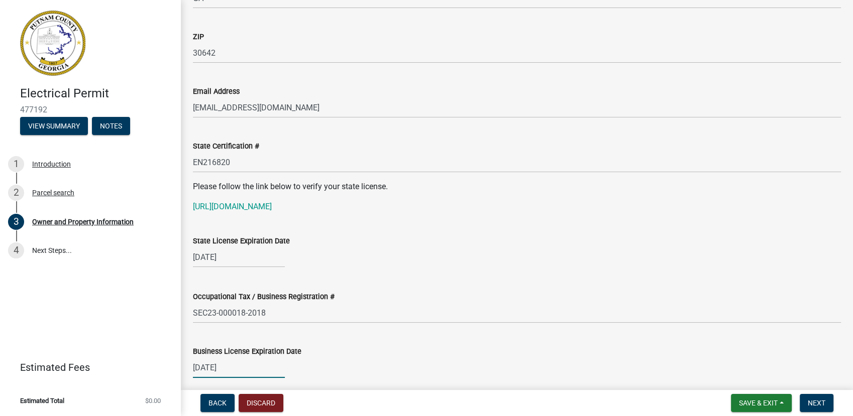
click at [233, 372] on div "[DATE]" at bounding box center [239, 368] width 92 height 21
select select "12"
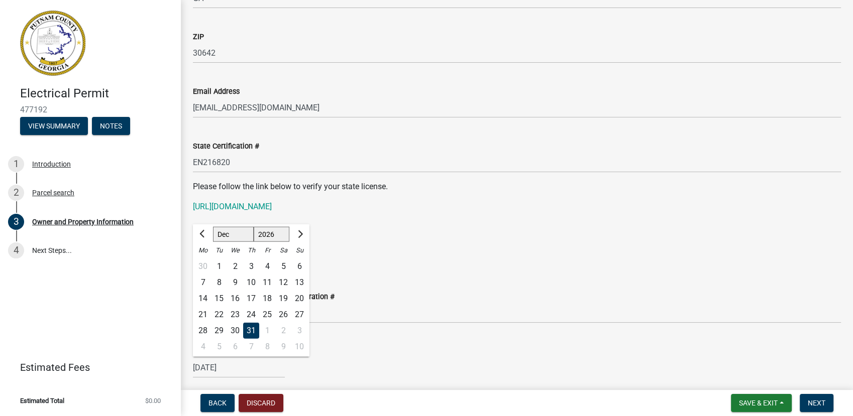
click at [276, 234] on select "1526 1527 1528 1529 1530 1531 1532 1533 1534 1535 1536 1537 1538 1539 1540 1541…" at bounding box center [272, 234] width 36 height 15
select select "2025"
click at [254, 227] on select "1526 1527 1528 1529 1530 1531 1532 1533 1534 1535 1536 1537 1538 1539 1540 1541…" at bounding box center [272, 234] width 36 height 15
click at [234, 330] on div "31" at bounding box center [235, 331] width 16 height 16
type input "[DATE]"
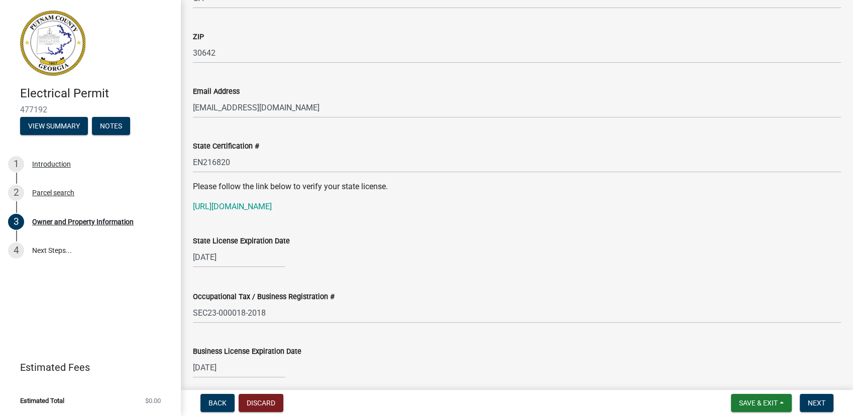
click at [502, 250] on div "[DATE]" at bounding box center [517, 257] width 648 height 21
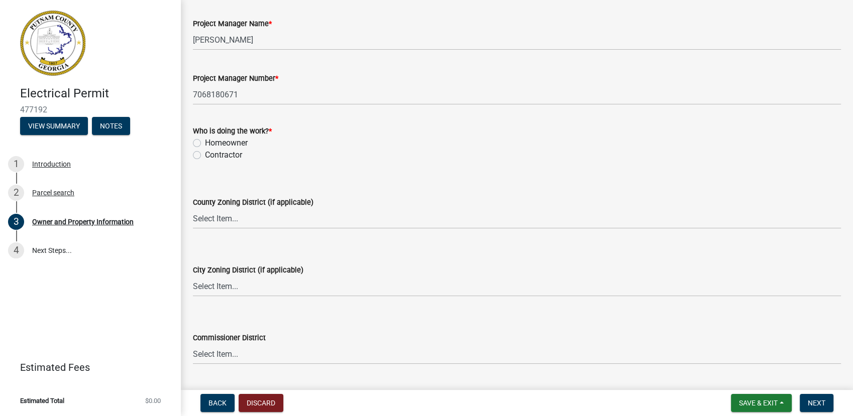
scroll to position [1659, 0]
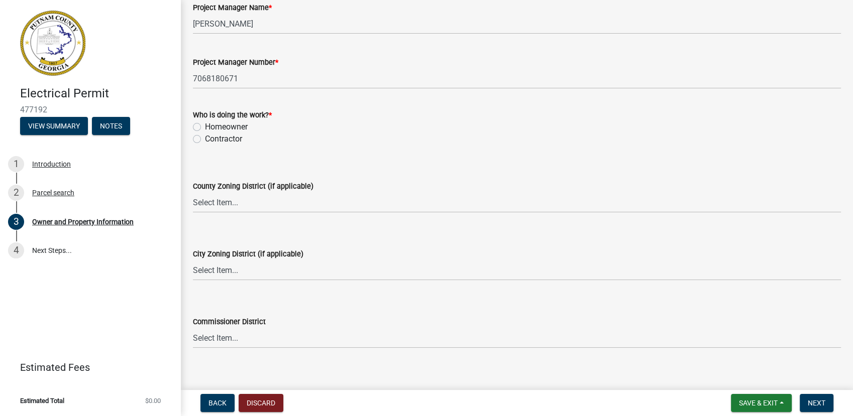
click at [208, 136] on label "Contractor" at bounding box center [223, 139] width 37 height 12
click at [208, 136] on input "Contractor" at bounding box center [208, 136] width 7 height 7
radio input "true"
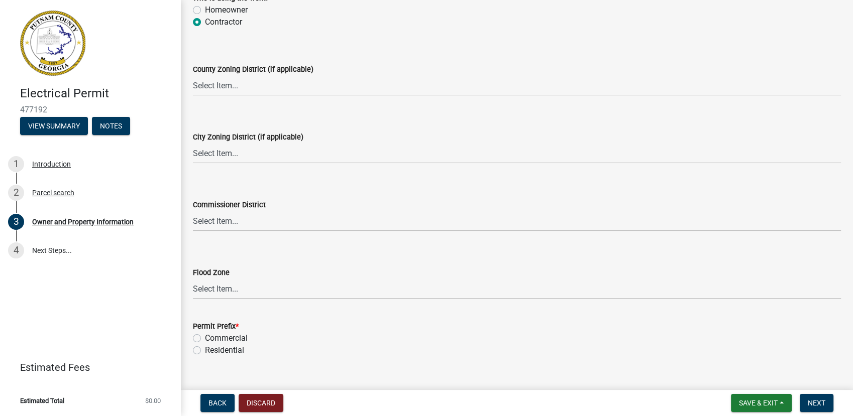
scroll to position [1794, 0]
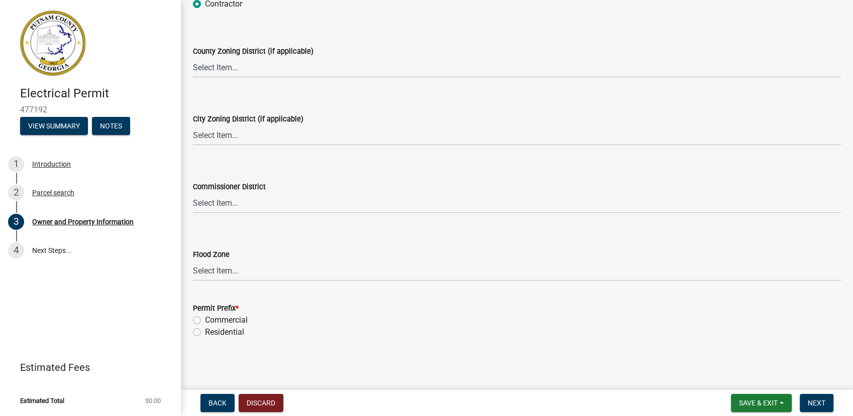
click at [239, 336] on label "Residential" at bounding box center [224, 333] width 39 height 12
click at [211, 333] on input "Residential" at bounding box center [208, 330] width 7 height 7
radio input "true"
click at [812, 402] on span "Next" at bounding box center [817, 403] width 18 height 8
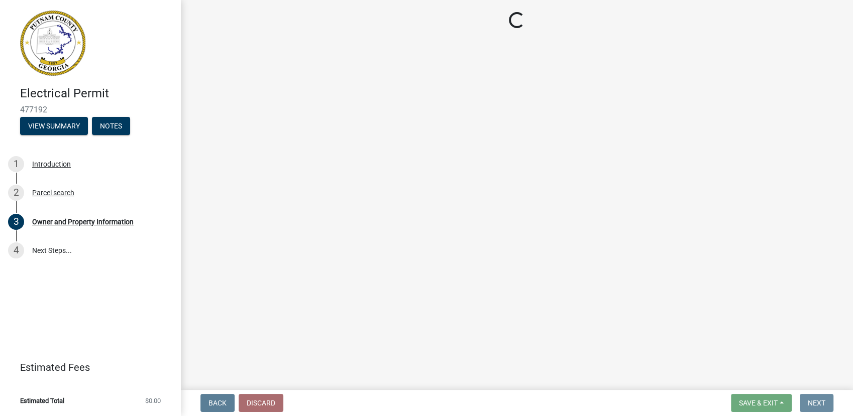
scroll to position [0, 0]
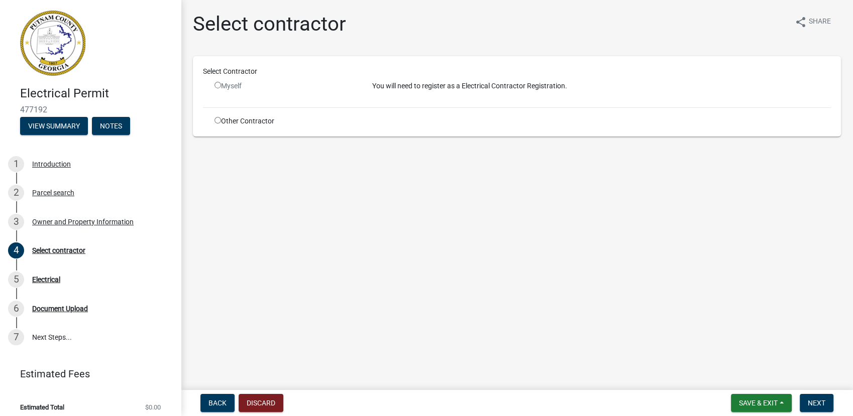
click at [213, 123] on div "Other Contractor" at bounding box center [286, 121] width 158 height 11
click at [215, 122] on input "radio" at bounding box center [217, 120] width 7 height 7
radio input "true"
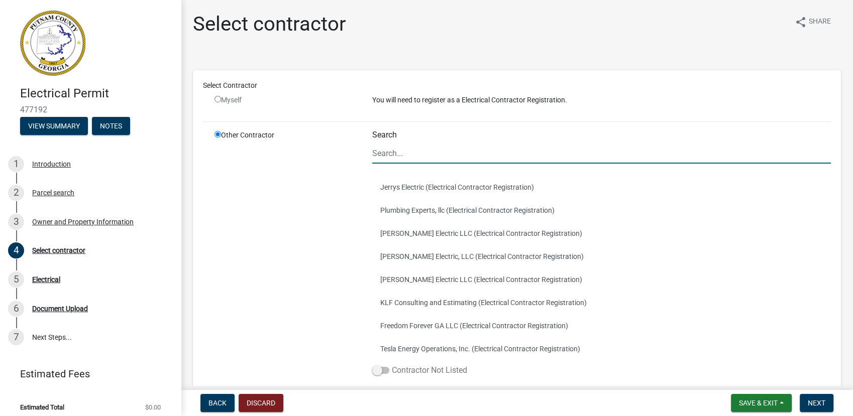
click at [384, 371] on span at bounding box center [380, 370] width 17 height 7
click at [392, 365] on input "Contractor Not Listed" at bounding box center [392, 365] width 0 height 0
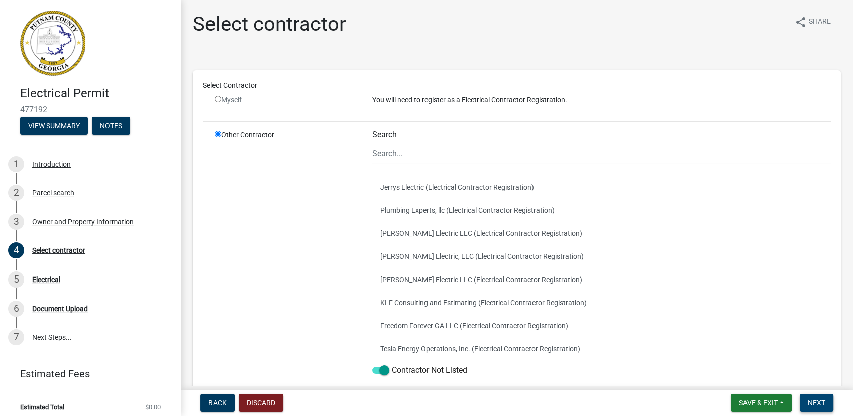
click at [813, 401] on span "Next" at bounding box center [817, 403] width 18 height 8
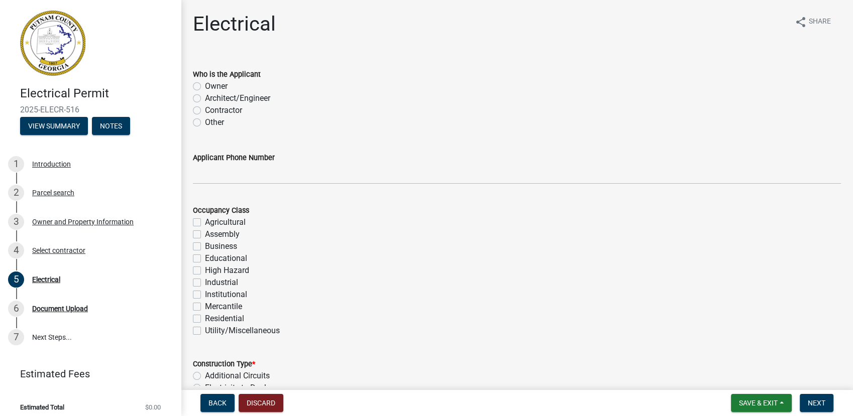
click at [221, 111] on label "Contractor" at bounding box center [223, 110] width 37 height 12
click at [211, 111] on input "Contractor" at bounding box center [208, 107] width 7 height 7
radio input "true"
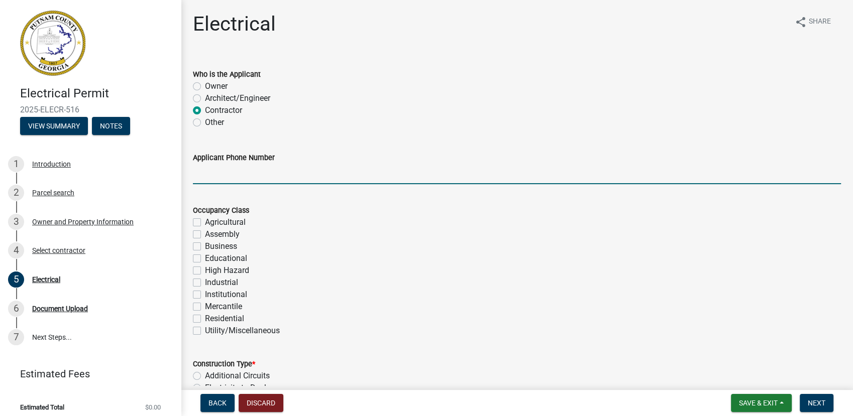
click at [225, 183] on input "Applicant Phone Number" at bounding box center [517, 174] width 648 height 21
type input "7068185103"
type input "2000"
type input "100"
click at [217, 313] on label "Residential" at bounding box center [224, 319] width 39 height 12
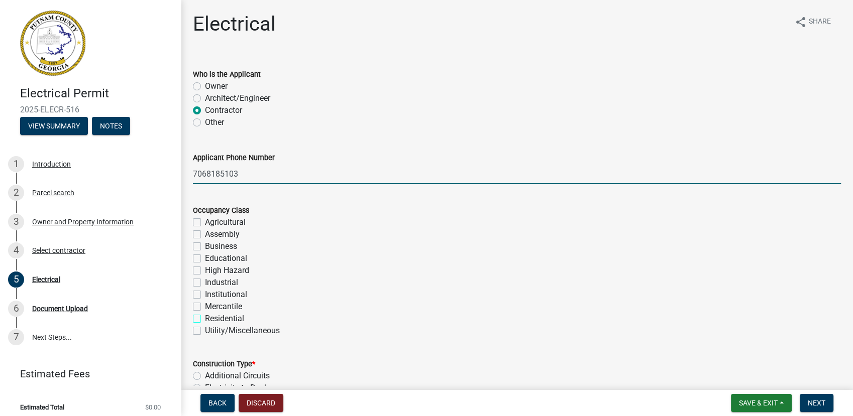
click at [211, 313] on input "Residential" at bounding box center [208, 316] width 7 height 7
checkbox input "true"
checkbox input "false"
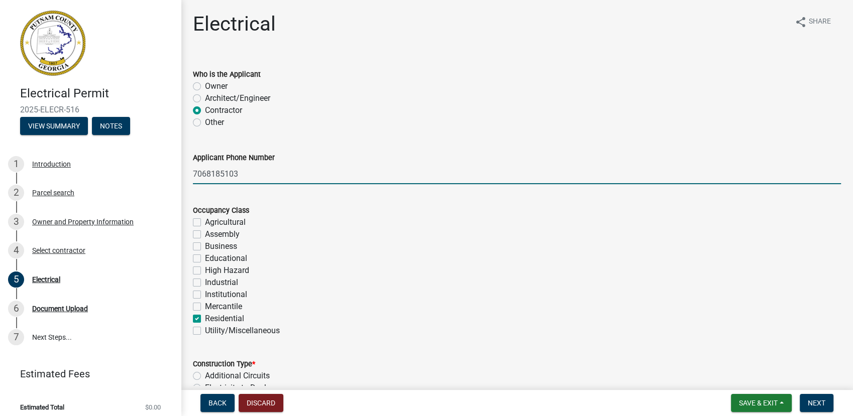
checkbox input "false"
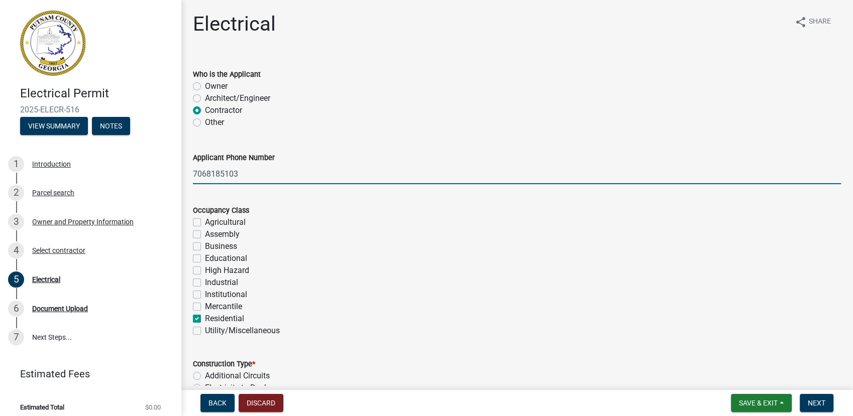
checkbox input "true"
checkbox input "false"
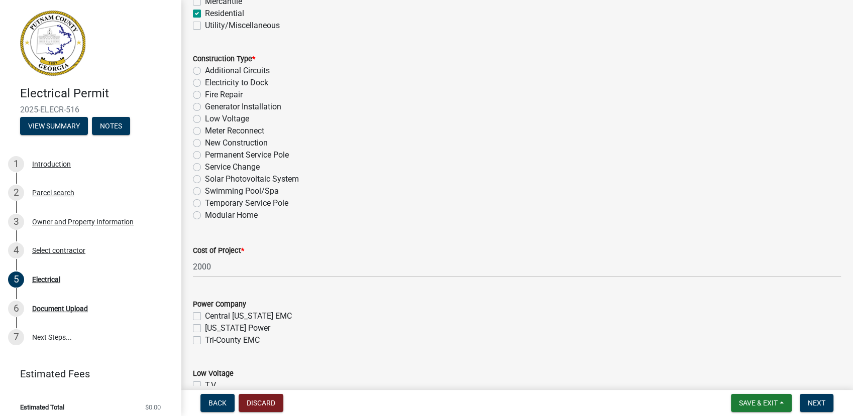
scroll to position [309, 0]
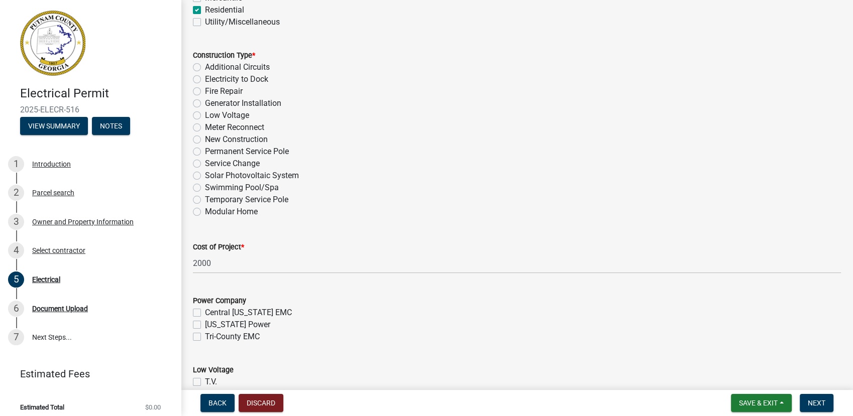
click at [256, 135] on label "New Construction" at bounding box center [236, 140] width 63 height 12
click at [211, 135] on input "New Construction" at bounding box center [208, 137] width 7 height 7
radio input "true"
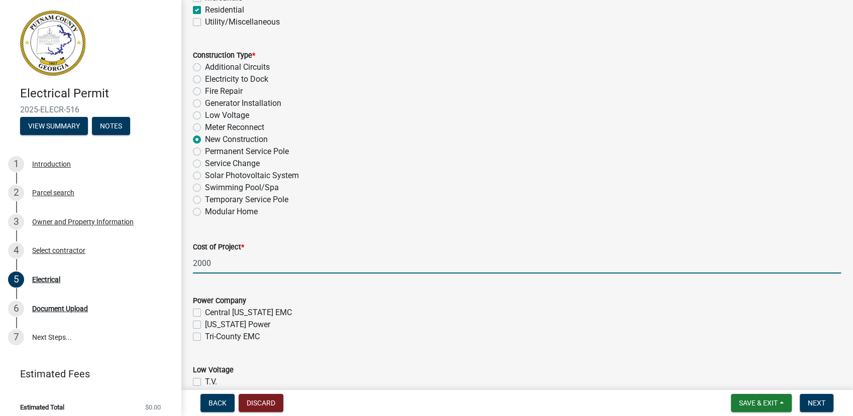
click at [219, 266] on input "2000" at bounding box center [517, 263] width 648 height 21
type input "2"
type input "20000"
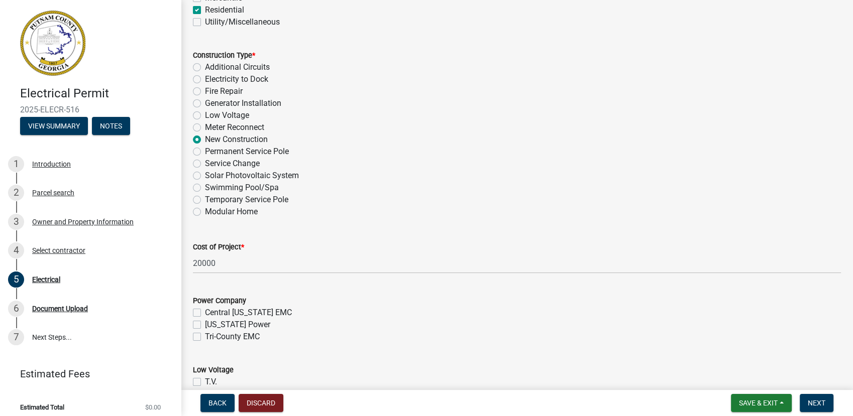
click at [225, 336] on label "Tri-County EMC" at bounding box center [232, 337] width 55 height 12
click at [211, 336] on input "Tri-County EMC" at bounding box center [208, 334] width 7 height 7
checkbox input "true"
checkbox input "false"
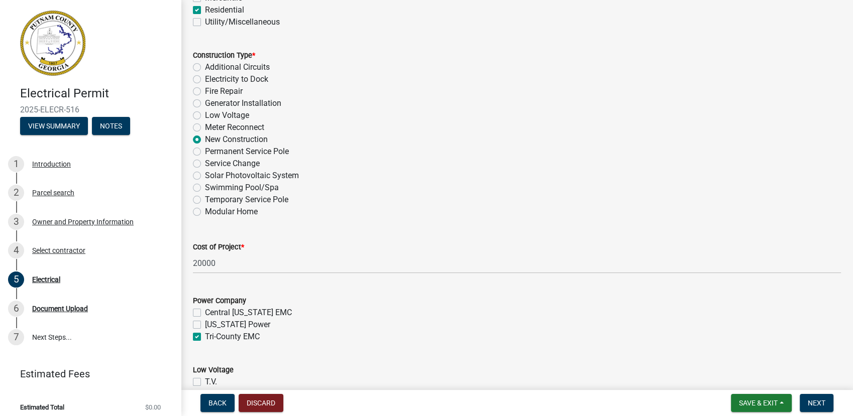
checkbox input "true"
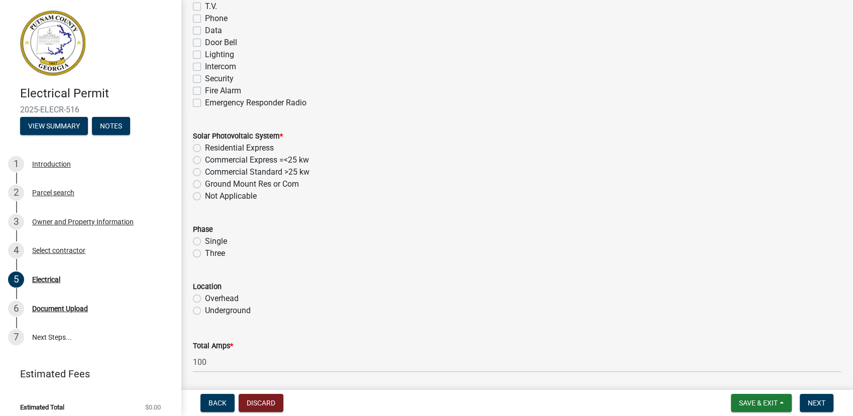
scroll to position [695, 0]
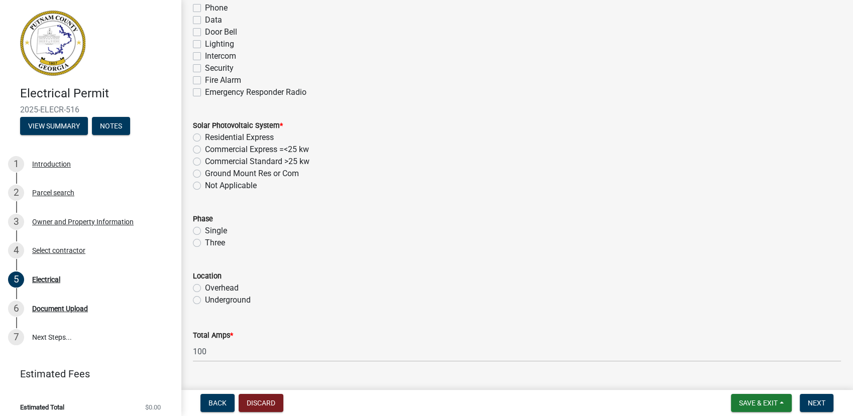
click at [247, 189] on label "Not Applicable" at bounding box center [231, 186] width 52 height 12
click at [211, 186] on input "Not Applicable" at bounding box center [208, 183] width 7 height 7
radio input "true"
click at [215, 228] on label "Single" at bounding box center [216, 231] width 22 height 12
click at [211, 228] on input "Single" at bounding box center [208, 228] width 7 height 7
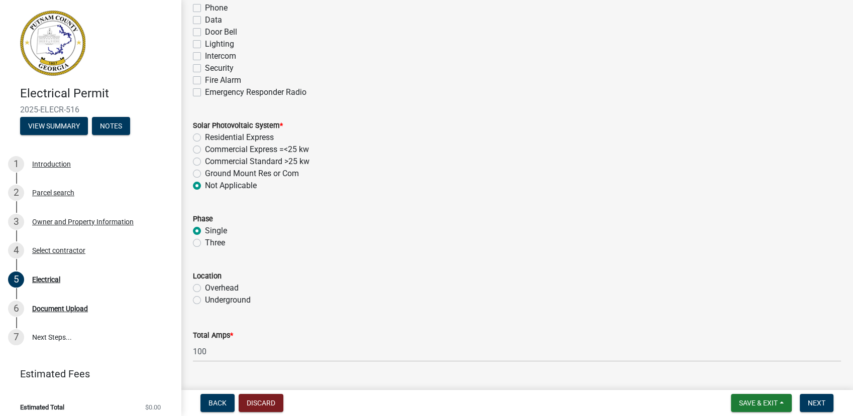
radio input "true"
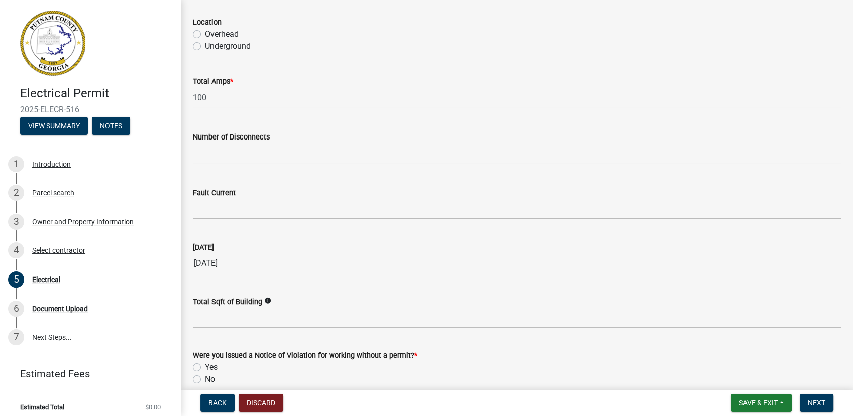
scroll to position [997, 0]
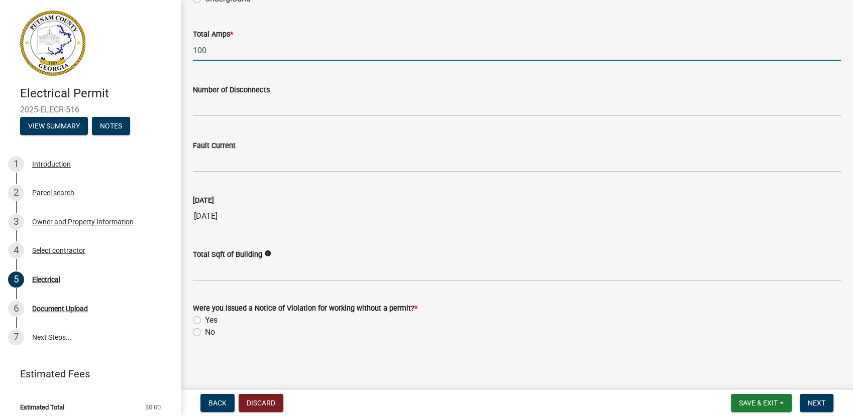
click at [199, 54] on input "100" at bounding box center [517, 50] width 648 height 21
type input "200"
click at [205, 333] on label "No" at bounding box center [210, 333] width 10 height 12
click at [205, 333] on input "No" at bounding box center [208, 330] width 7 height 7
radio input "true"
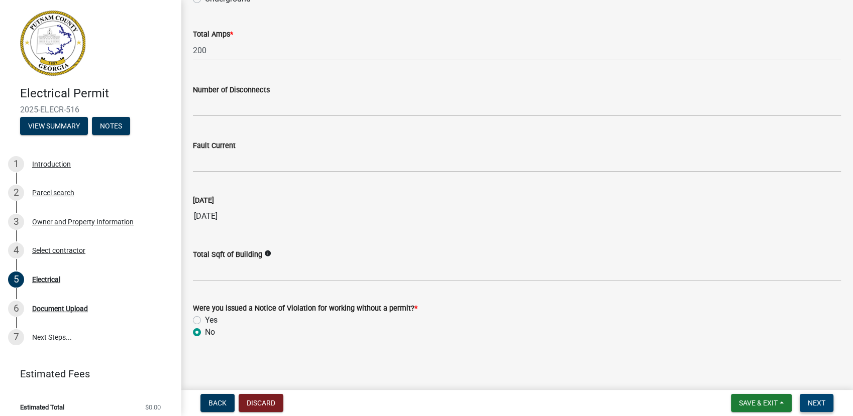
click at [817, 400] on span "Next" at bounding box center [817, 403] width 18 height 8
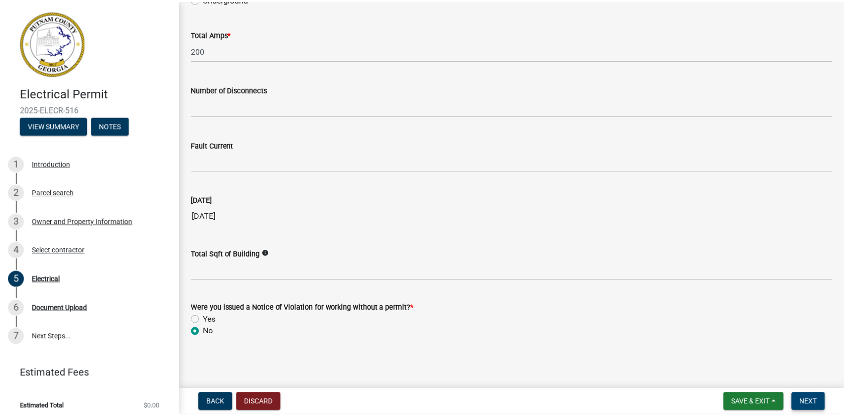
scroll to position [0, 0]
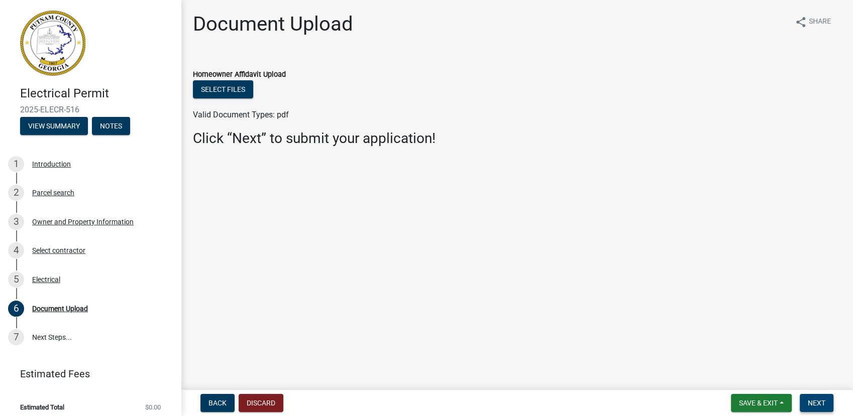
click at [823, 406] on span "Next" at bounding box center [817, 403] width 18 height 8
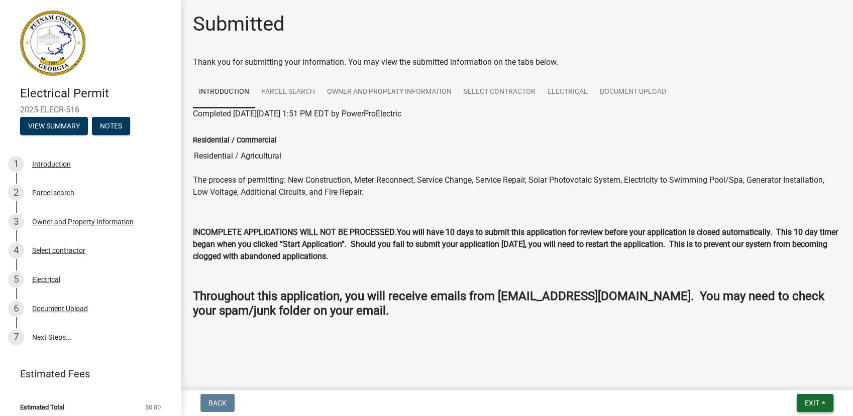
click at [826, 398] on button "Exit" at bounding box center [815, 403] width 37 height 18
click at [798, 377] on button "Save & Exit" at bounding box center [793, 377] width 80 height 24
